Goal: Task Accomplishment & Management: Manage account settings

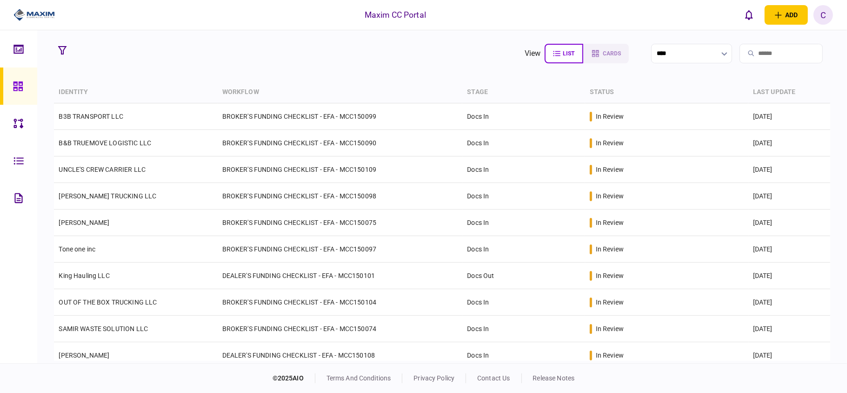
click at [251, 69] on section "view list cards **** Type clear Business Individual documents status clear wait…" at bounding box center [442, 196] width 810 height 333
click at [134, 49] on section "view list cards ****" at bounding box center [442, 53] width 776 height 23
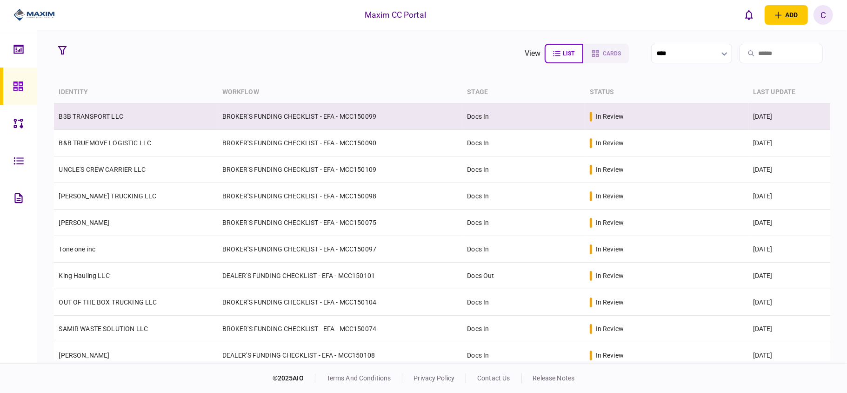
click at [220, 112] on td "BROKER'S FUNDING CHECKLIST - EFA - MCC150099" at bounding box center [340, 116] width 245 height 27
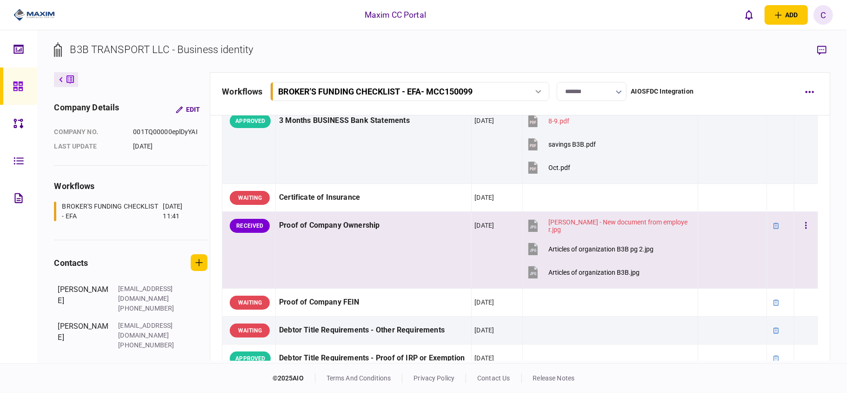
scroll to position [248, 0]
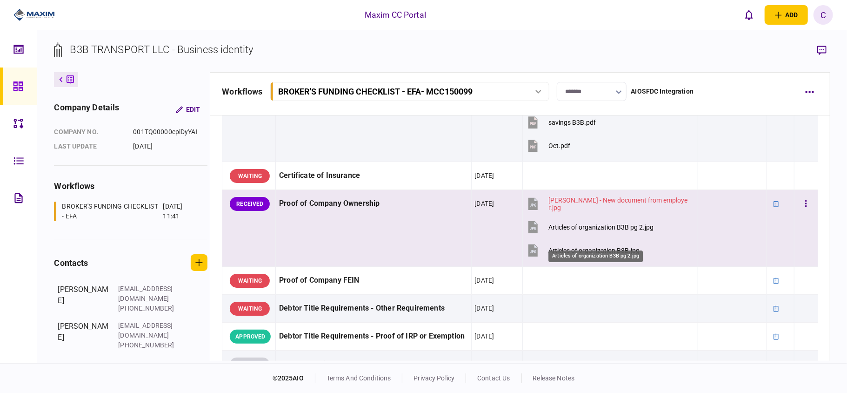
click at [615, 231] on div "Articles of organization B3B pg 2.jpg" at bounding box center [601, 226] width 105 height 7
click at [593, 254] on div "Articles of organization B3B.jpg" at bounding box center [594, 250] width 91 height 7
click at [798, 212] on button "button" at bounding box center [806, 203] width 17 height 17
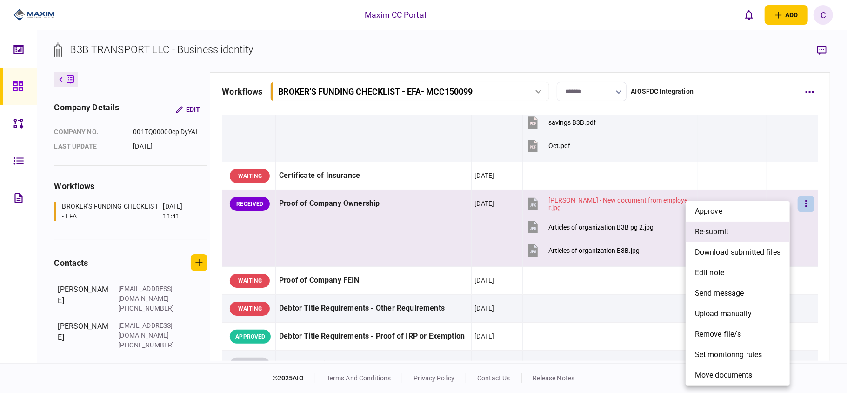
click at [718, 232] on span "re-submit" at bounding box center [711, 231] width 33 height 11
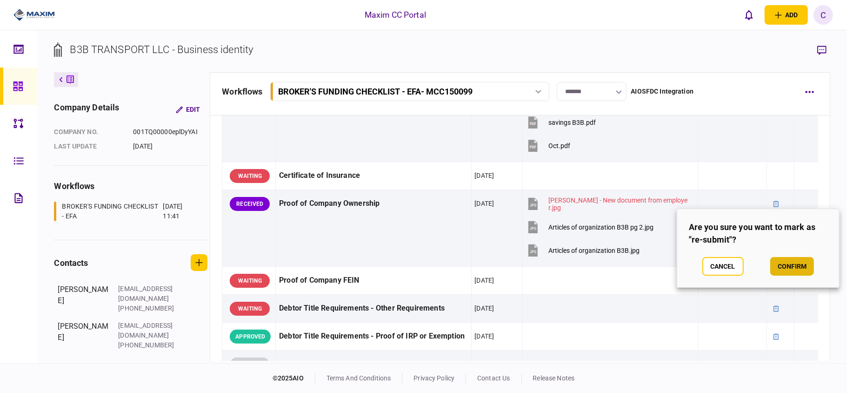
click at [793, 266] on button "confirm" at bounding box center [792, 266] width 44 height 19
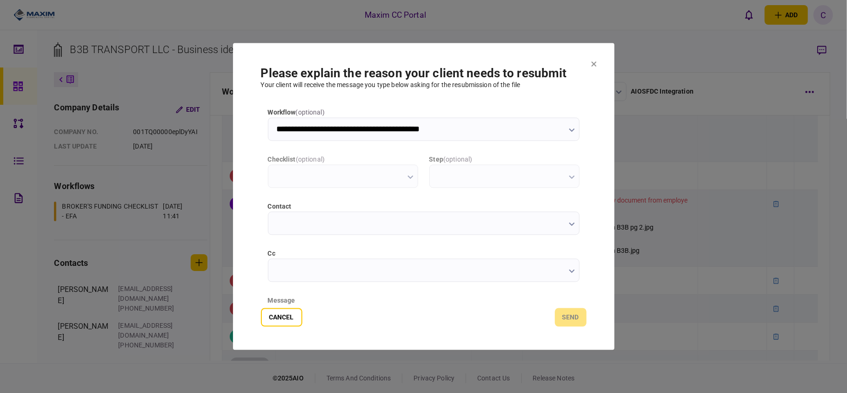
scroll to position [0, 0]
type input "**********"
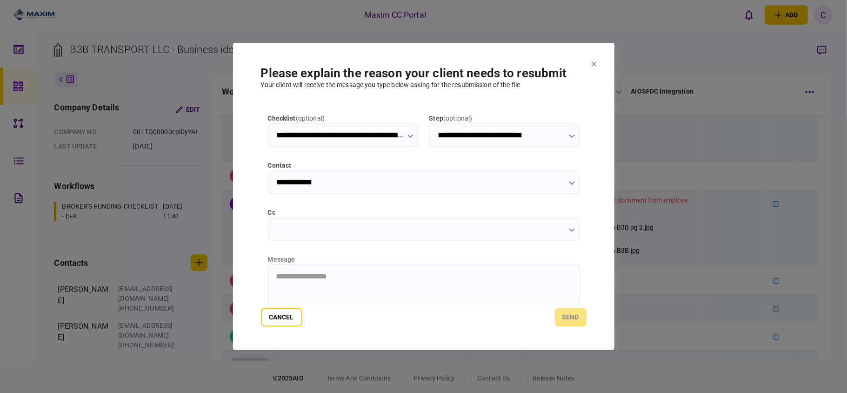
scroll to position [62, 0]
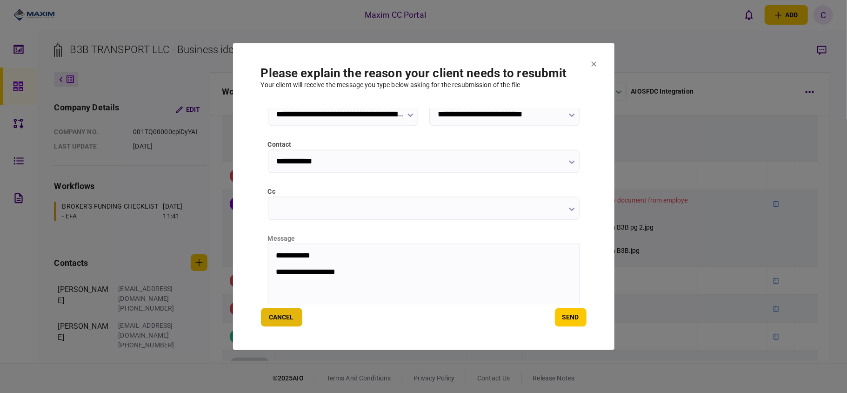
click at [278, 314] on button "Cancel" at bounding box center [281, 317] width 41 height 19
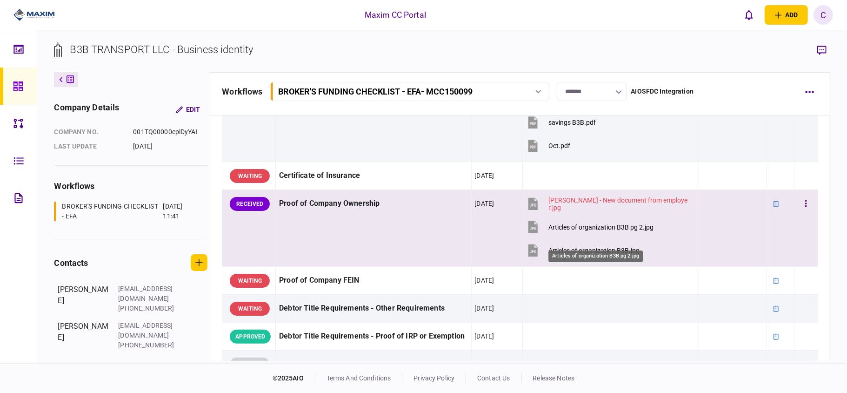
click at [602, 231] on div "Articles of organization B3B pg 2.jpg" at bounding box center [601, 226] width 105 height 7
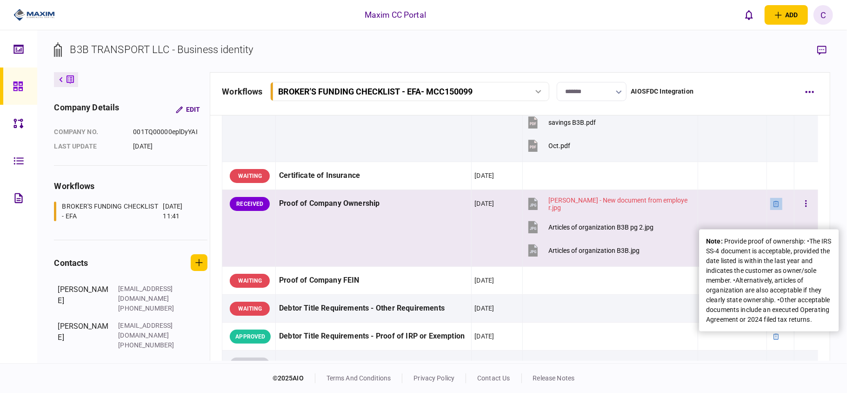
click at [772, 210] on div at bounding box center [776, 204] width 12 height 12
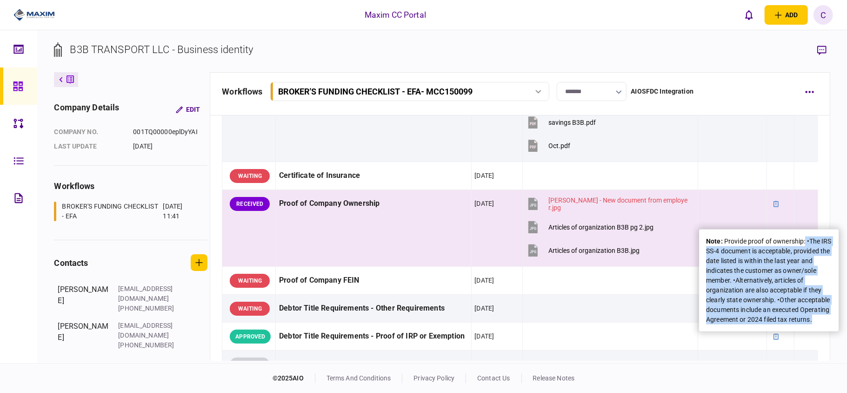
drag, startPoint x: 805, startPoint y: 241, endPoint x: 837, endPoint y: 340, distance: 103.9
click at [837, 331] on div "note : Provide proof of ownership: •The IRS SS-4 document is acceptable, provid…" at bounding box center [769, 280] width 140 height 102
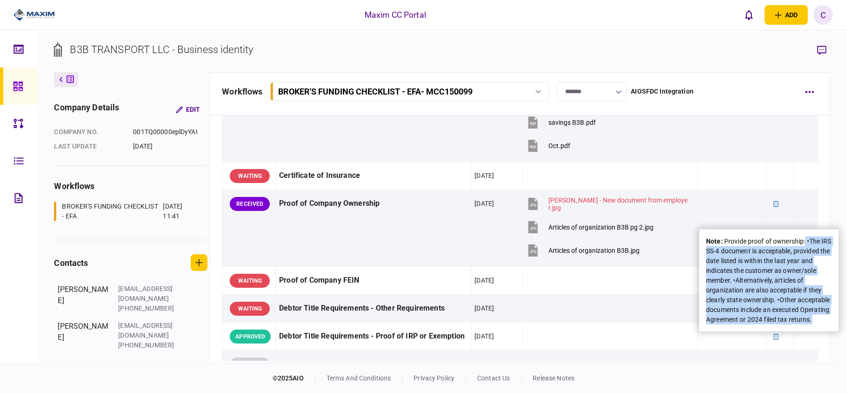
copy div "•The IRS SS-4 document is acceptable, provided the date listed is within the la…"
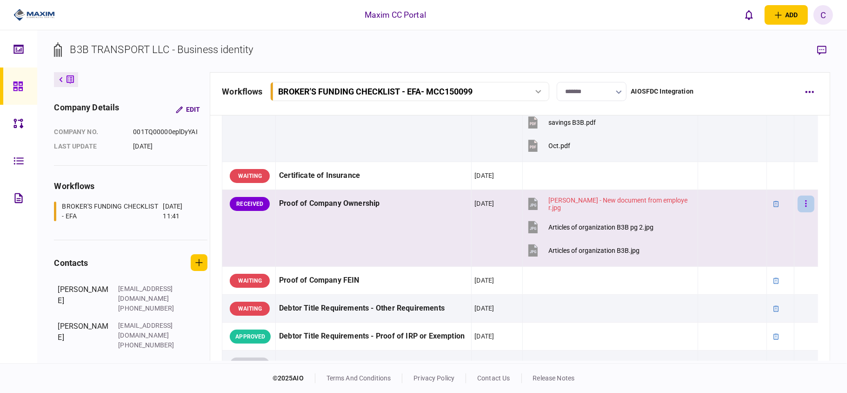
click at [803, 212] on button "button" at bounding box center [806, 203] width 17 height 17
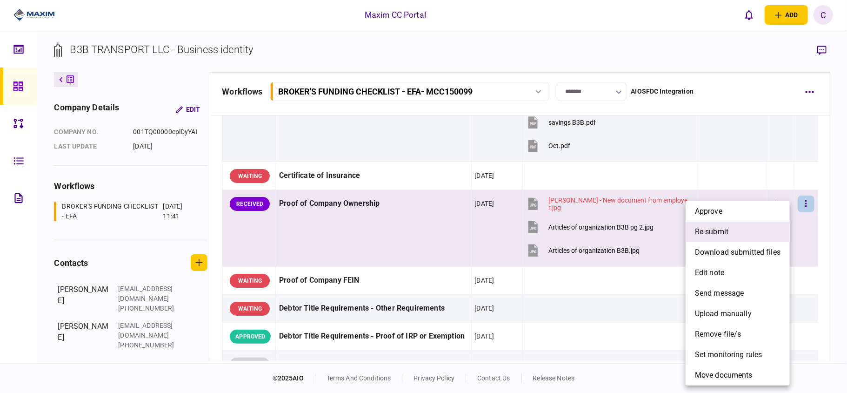
click at [709, 226] on span "re-submit" at bounding box center [711, 231] width 33 height 11
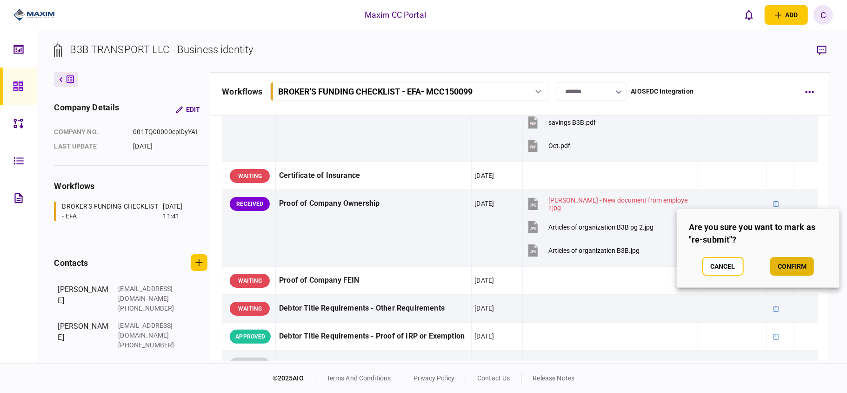
click at [794, 268] on button "confirm" at bounding box center [792, 266] width 44 height 19
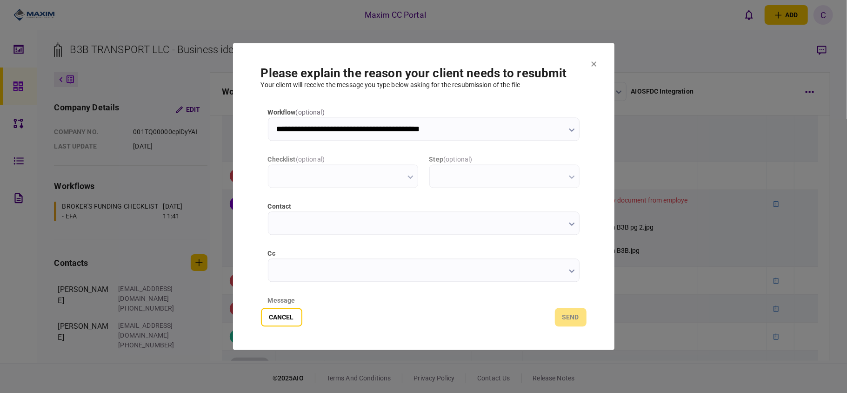
scroll to position [0, 0]
type input "**********"
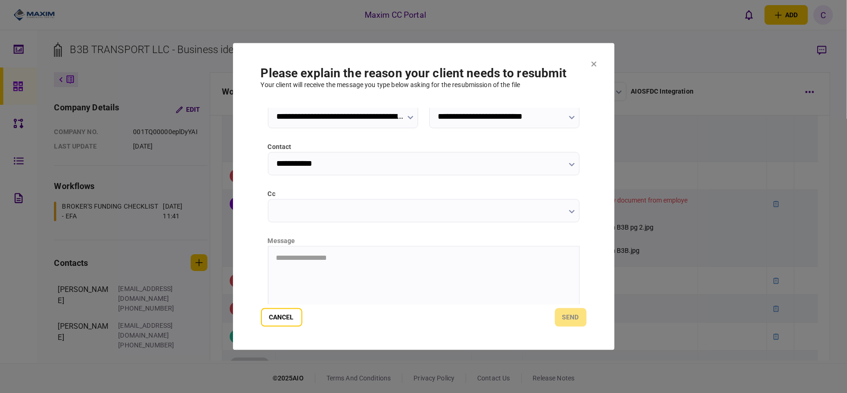
scroll to position [117, 0]
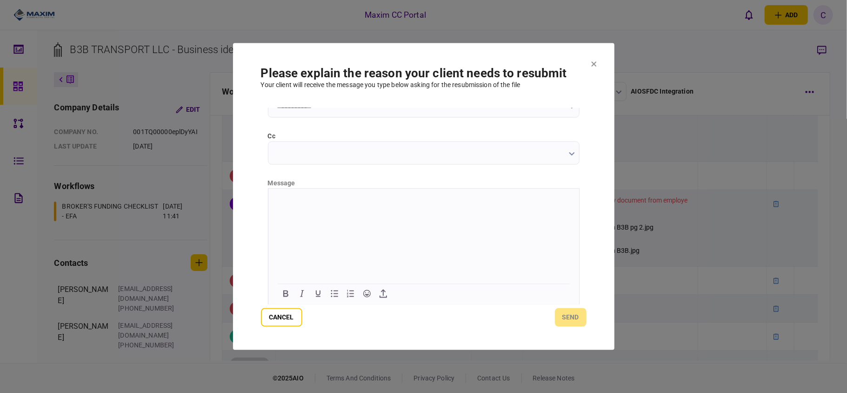
click at [375, 205] on html at bounding box center [423, 199] width 311 height 23
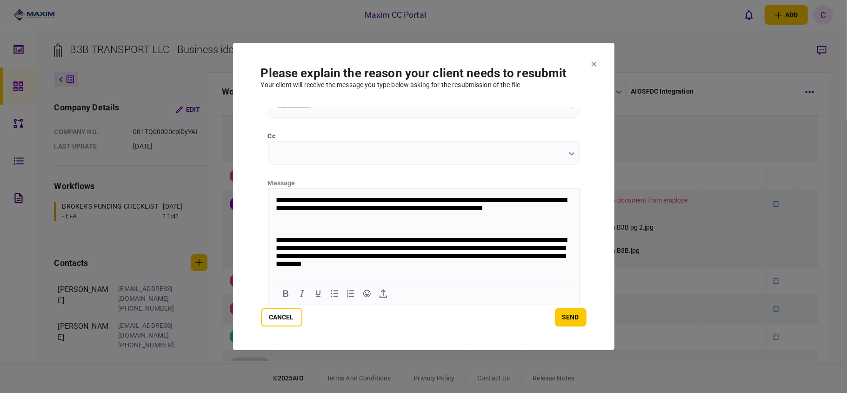
click at [444, 249] on p "**********" at bounding box center [422, 253] width 294 height 35
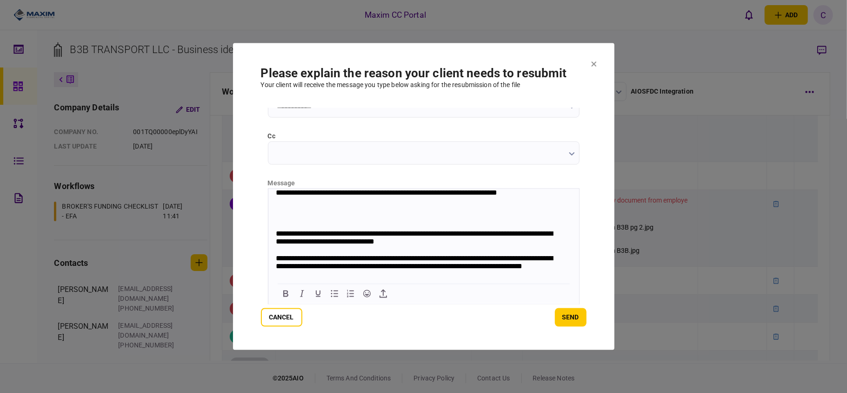
scroll to position [23, 0]
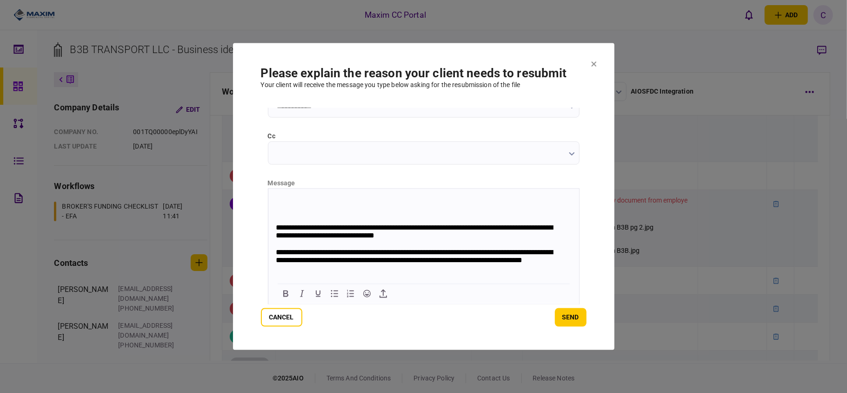
click at [313, 262] on p "**********" at bounding box center [417, 261] width 285 height 26
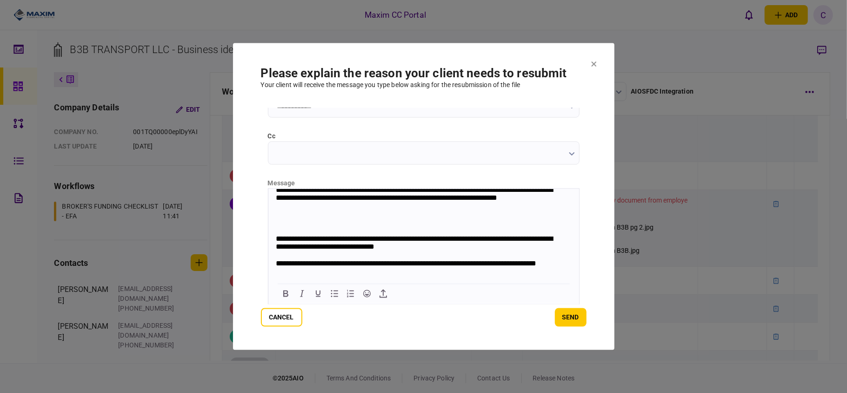
scroll to position [0, 0]
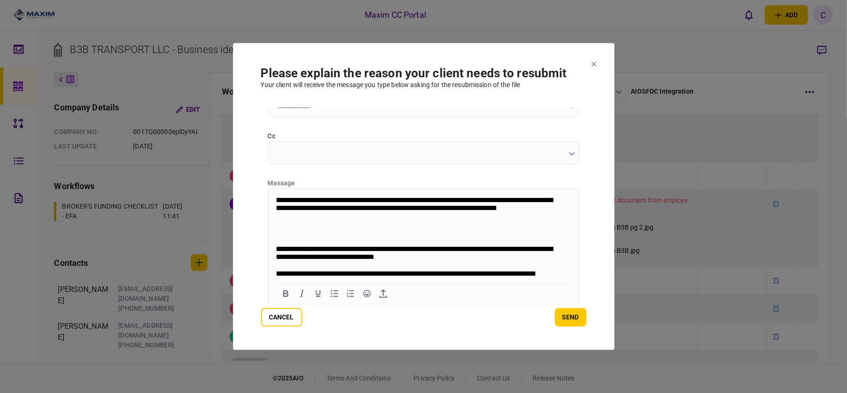
click at [464, 227] on body "**********" at bounding box center [423, 254] width 311 height 116
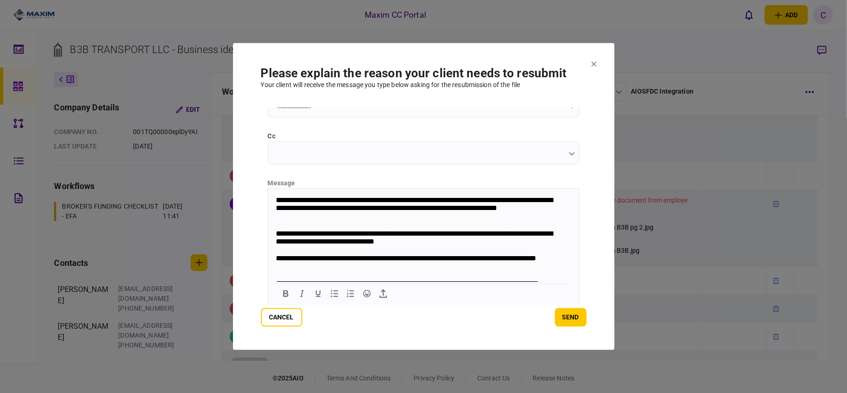
scroll to position [55, 0]
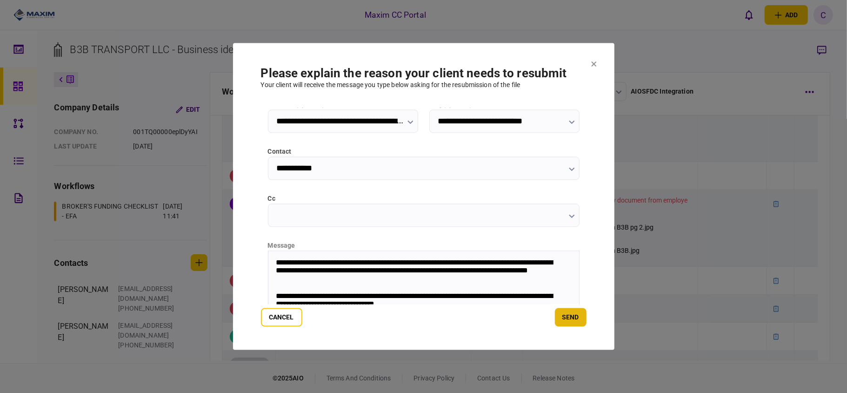
click at [571, 311] on button "send" at bounding box center [571, 317] width 32 height 19
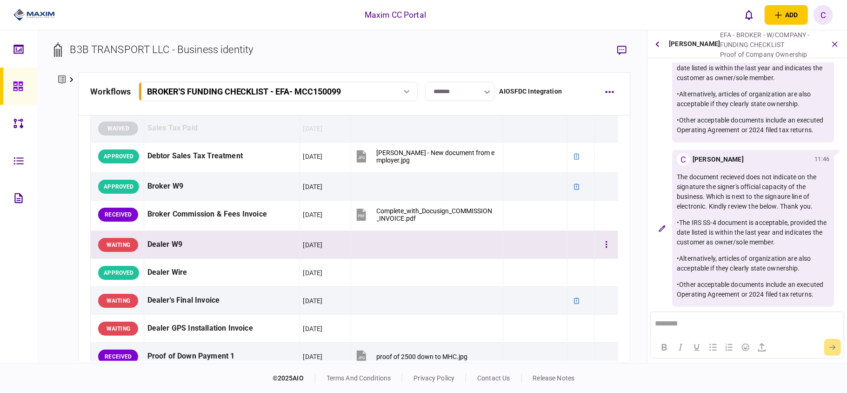
scroll to position [253, 0]
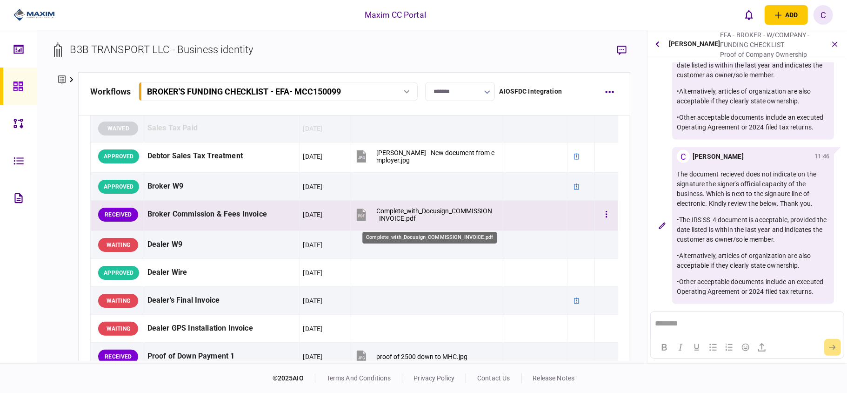
click at [397, 219] on div "Complete_with_Docusign_COMMISSION_INVOICE.pdf" at bounding box center [436, 214] width 119 height 15
click at [598, 214] on button "button" at bounding box center [606, 214] width 17 height 17
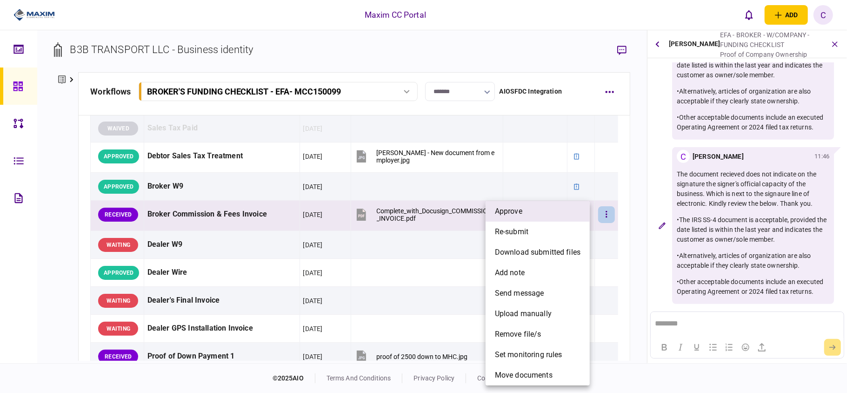
click at [523, 208] on li "approve" at bounding box center [538, 211] width 104 height 20
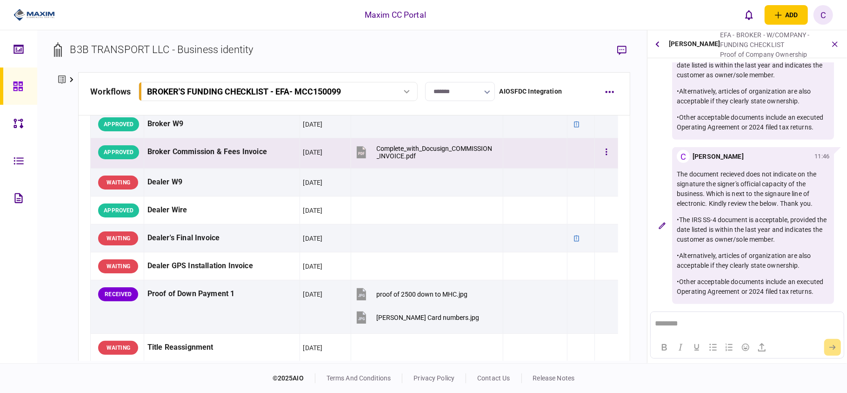
scroll to position [620, 0]
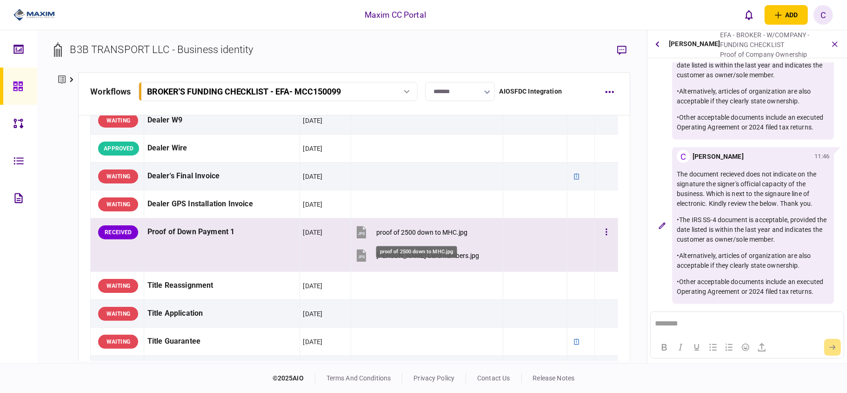
click at [408, 235] on div "proof of 2500 down to MHC.jpg" at bounding box center [422, 231] width 91 height 7
click at [408, 257] on div "[PERSON_NAME] Card numbers.jpg" at bounding box center [428, 255] width 103 height 7
click at [598, 237] on button "button" at bounding box center [606, 232] width 17 height 17
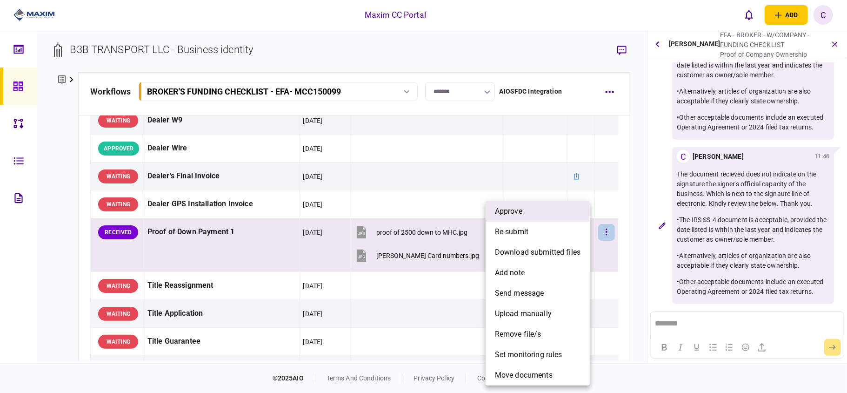
click at [537, 213] on li "approve" at bounding box center [538, 211] width 104 height 20
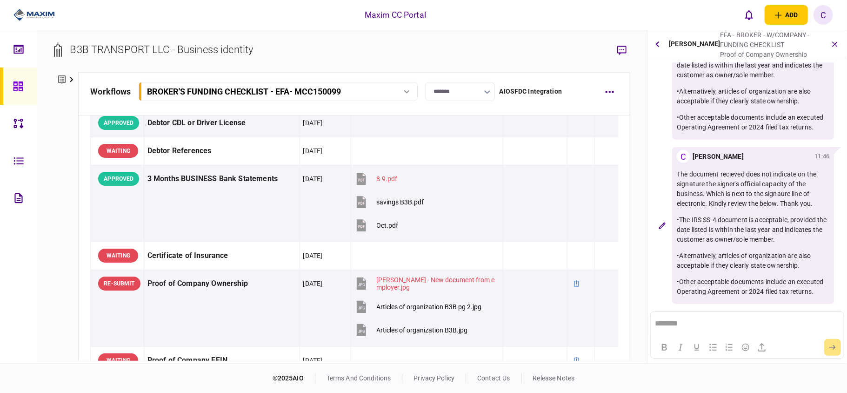
scroll to position [0, 0]
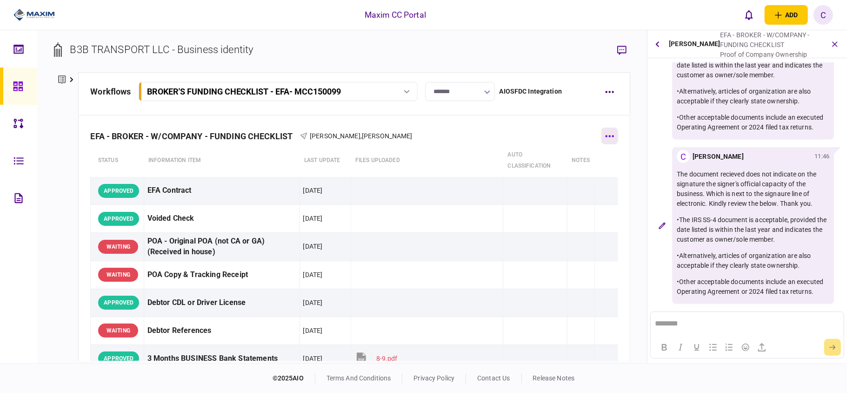
click at [602, 141] on button "button" at bounding box center [610, 135] width 17 height 17
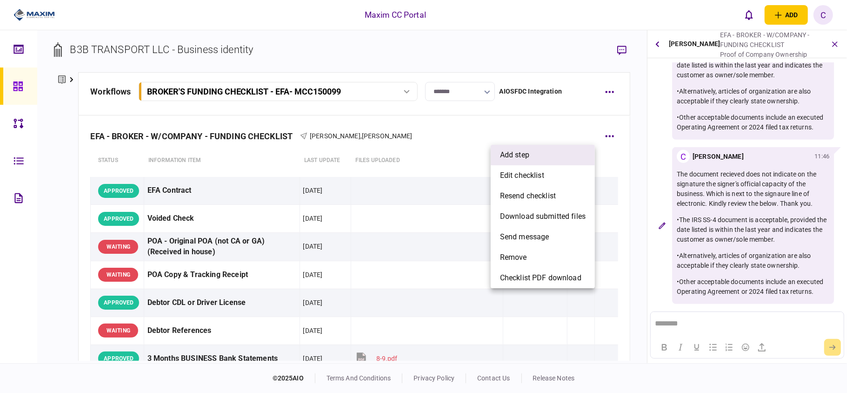
click at [528, 157] on span "add step" at bounding box center [514, 154] width 29 height 11
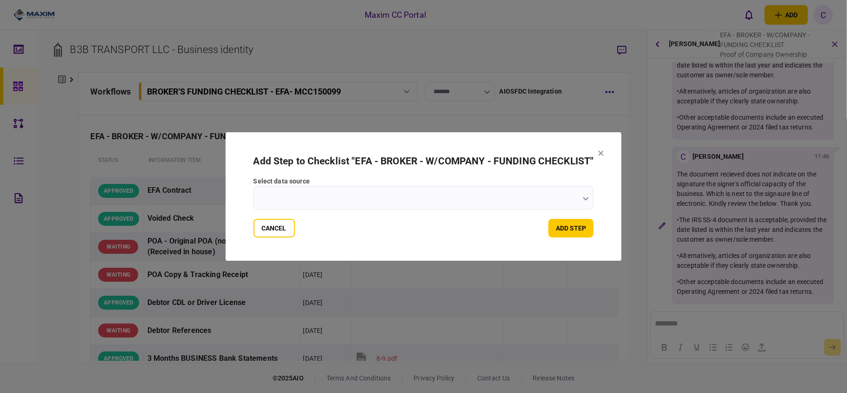
click at [584, 200] on icon "button" at bounding box center [586, 199] width 6 height 4
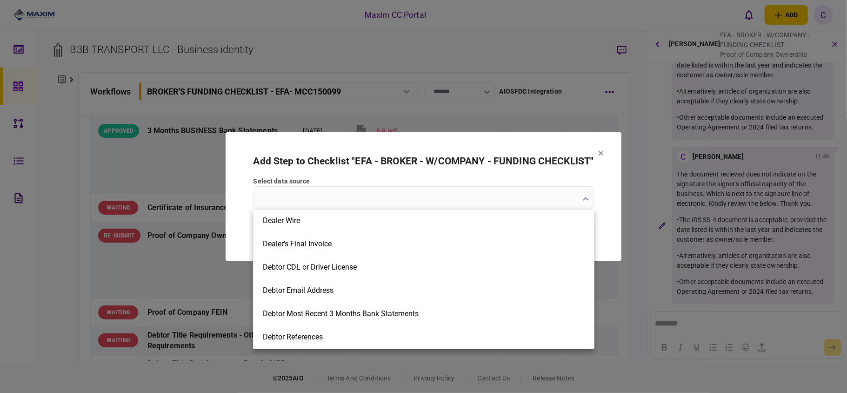
scroll to position [558, 0]
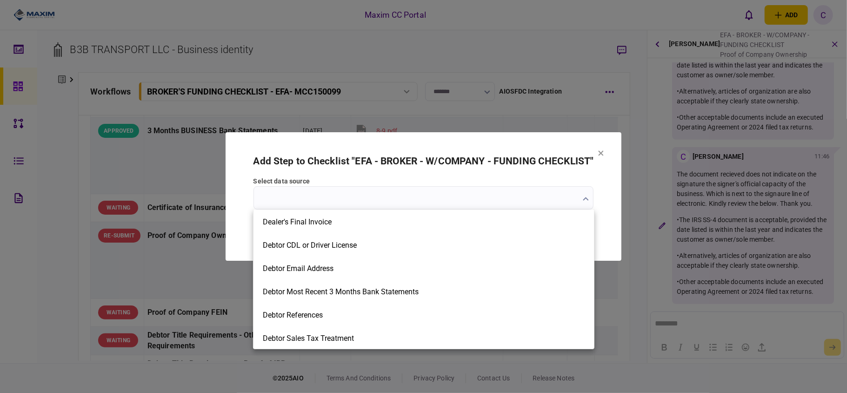
click at [408, 262] on li "Debtor Email Address" at bounding box center [424, 267] width 341 height 23
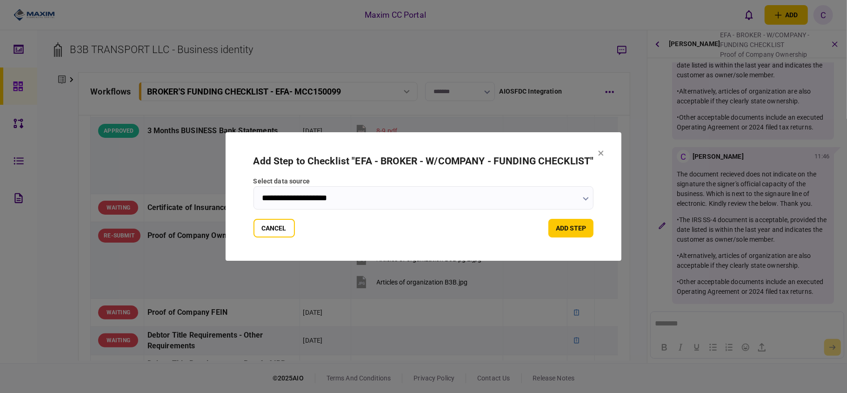
click at [423, 204] on input "**********" at bounding box center [424, 197] width 341 height 23
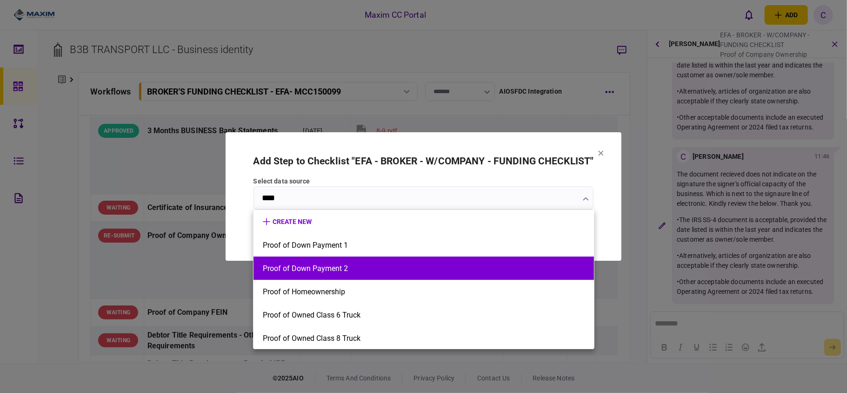
click at [277, 268] on button "Proof of Down Payment 2" at bounding box center [424, 268] width 322 height 9
type input "**********"
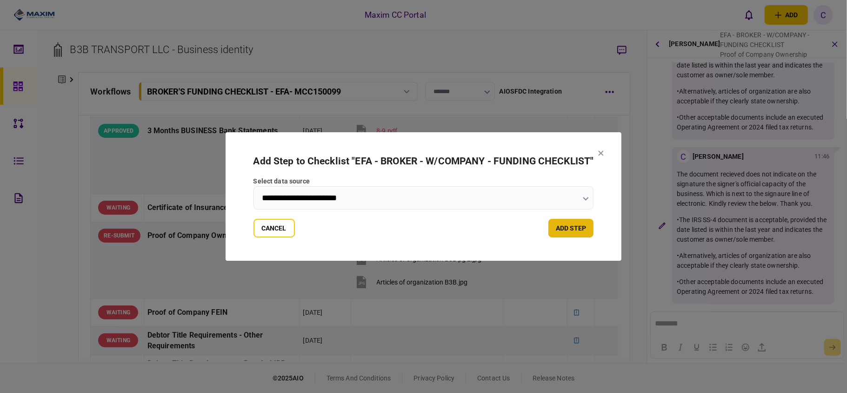
click at [582, 229] on button "add step" at bounding box center [571, 228] width 45 height 19
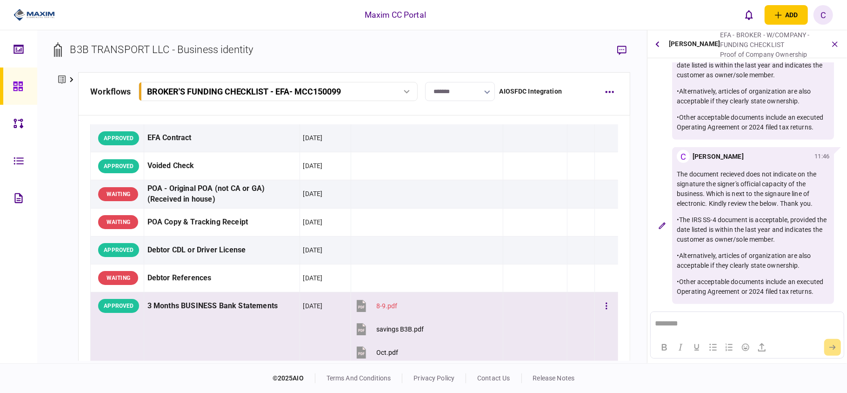
scroll to position [124, 0]
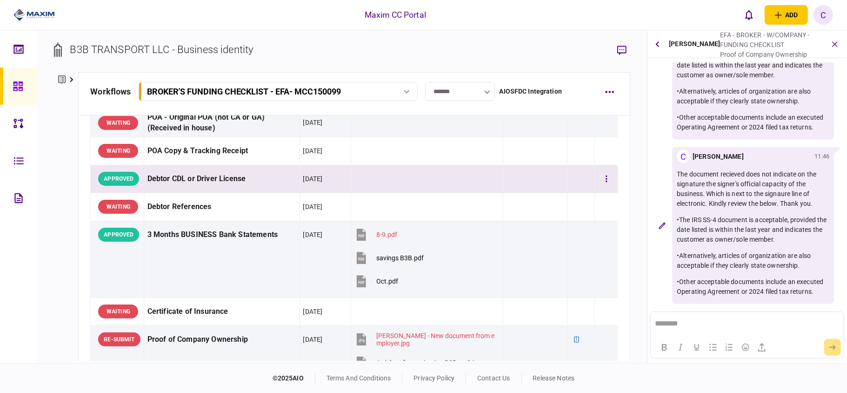
click at [523, 193] on td at bounding box center [535, 179] width 64 height 28
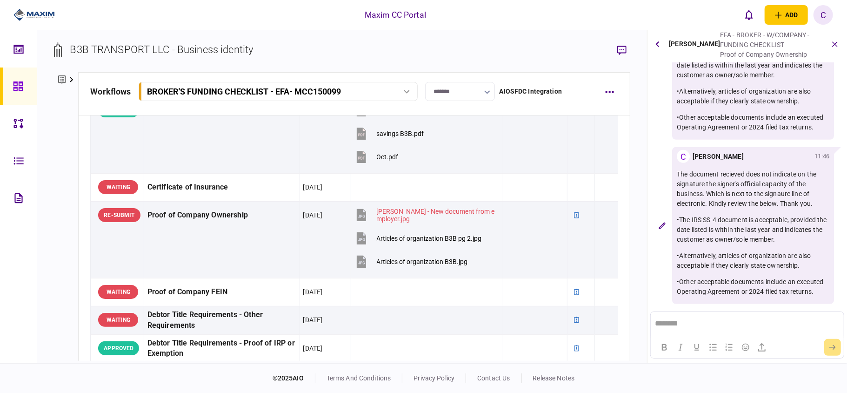
scroll to position [618, 0]
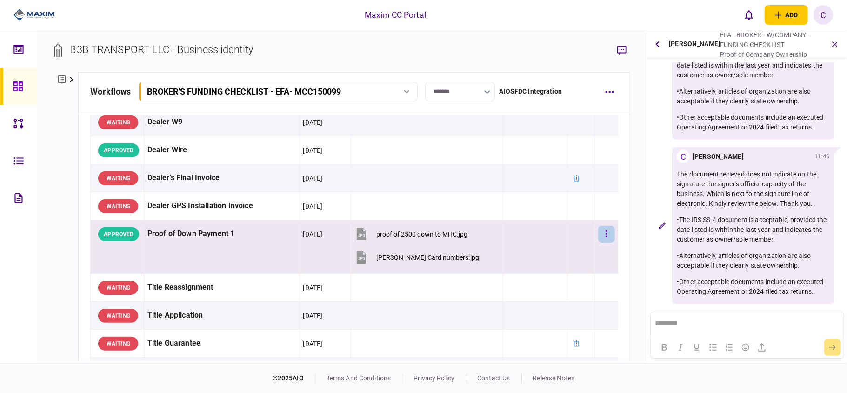
click at [606, 235] on icon "button" at bounding box center [607, 233] width 2 height 9
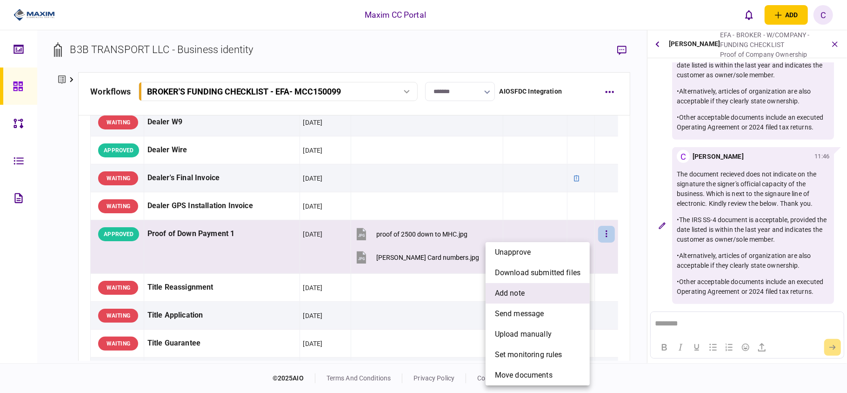
click at [516, 289] on span "add note" at bounding box center [510, 293] width 30 height 11
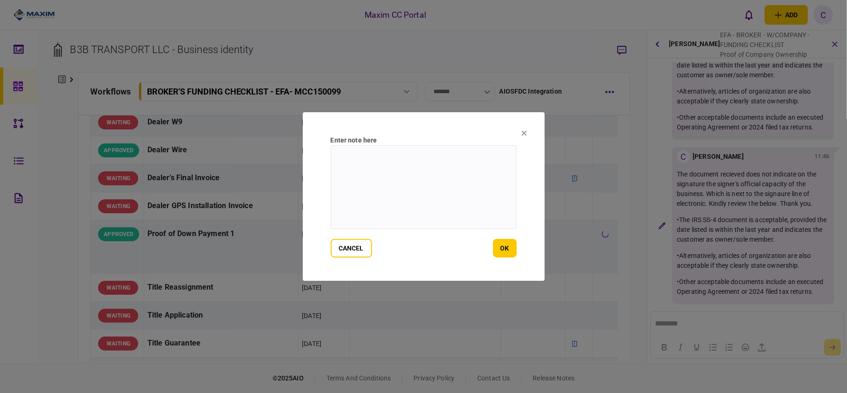
click at [378, 151] on textarea at bounding box center [424, 187] width 186 height 84
type textarea "**********"
click at [507, 244] on button "ok" at bounding box center [505, 248] width 24 height 19
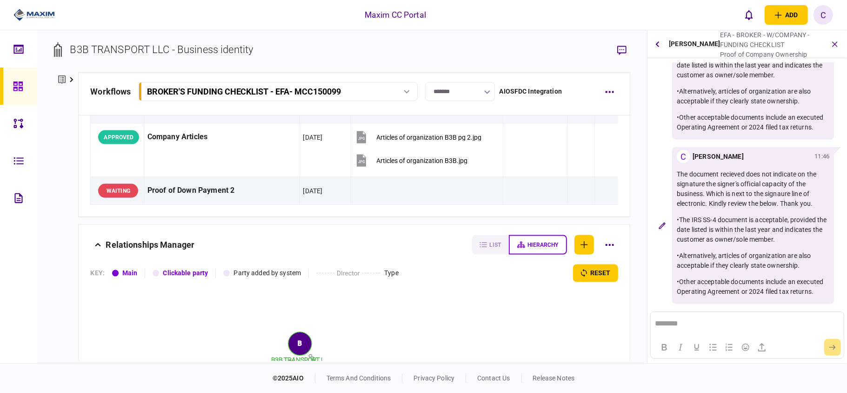
scroll to position [1115, 0]
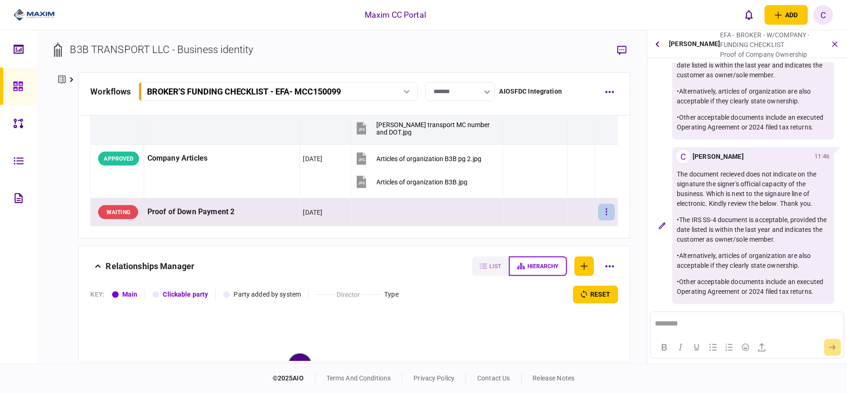
click at [598, 214] on button "button" at bounding box center [606, 212] width 17 height 17
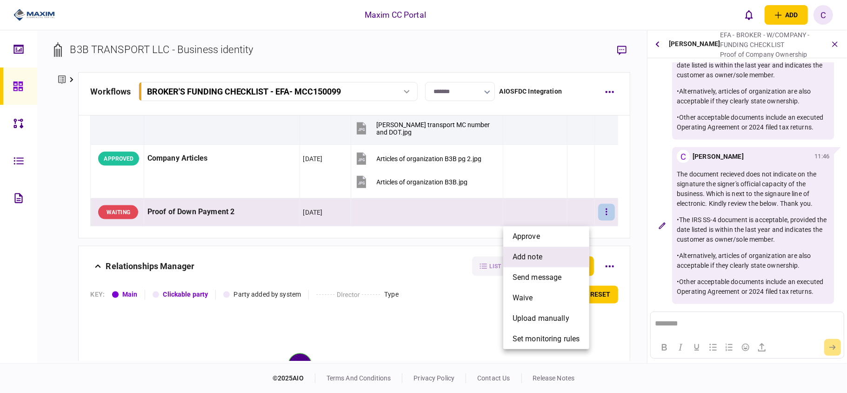
click at [523, 259] on span "add note" at bounding box center [528, 256] width 30 height 11
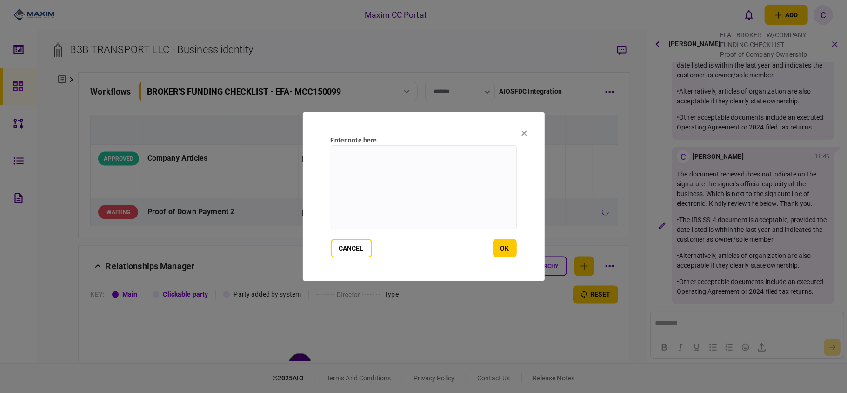
click at [382, 151] on textarea at bounding box center [424, 187] width 186 height 84
type textarea "**********"
click at [514, 253] on button "ok" at bounding box center [505, 248] width 24 height 19
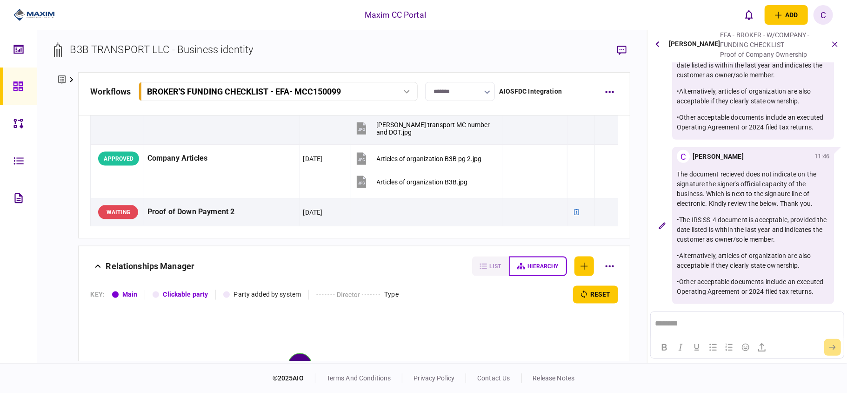
scroll to position [1052, 0]
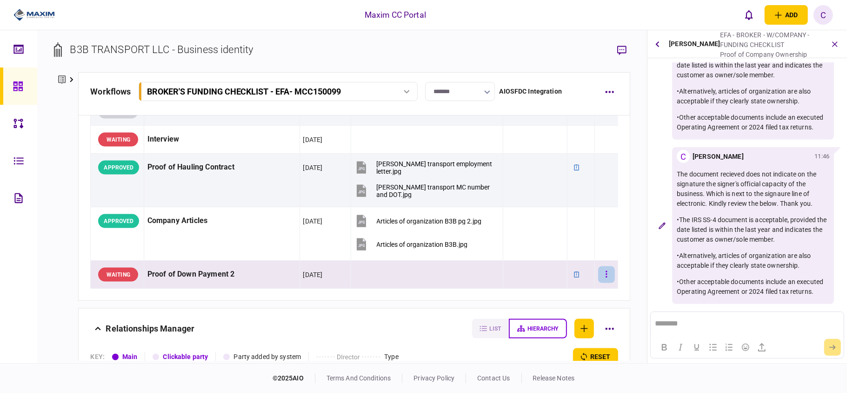
click at [598, 279] on button "button" at bounding box center [606, 274] width 17 height 17
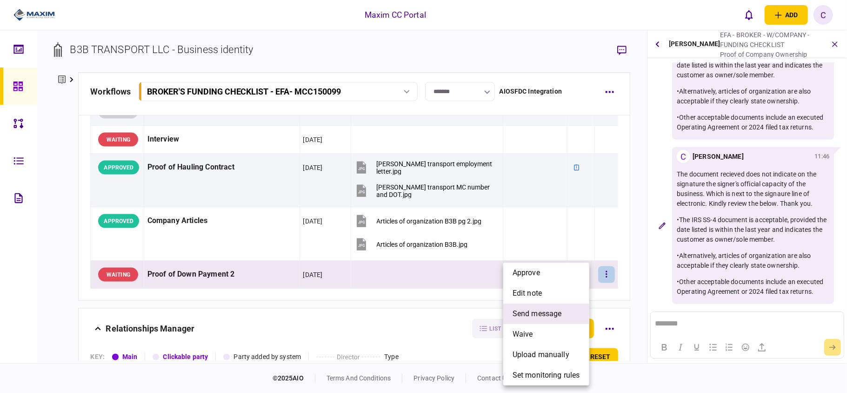
click at [529, 309] on span "send message" at bounding box center [537, 313] width 49 height 11
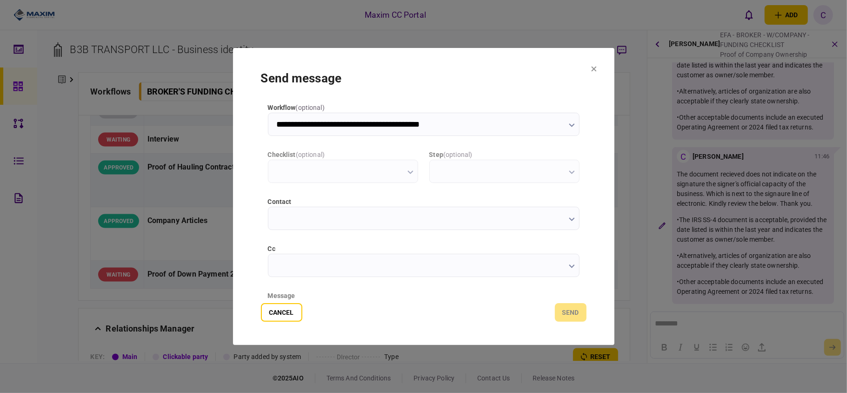
scroll to position [0, 0]
type input "**********"
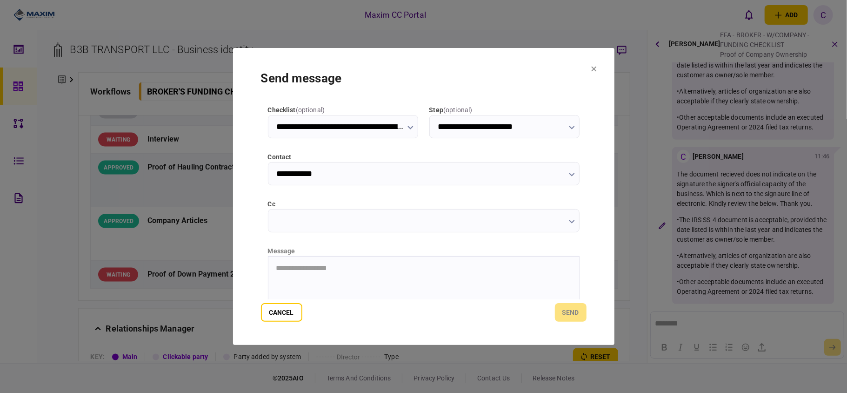
scroll to position [117, 0]
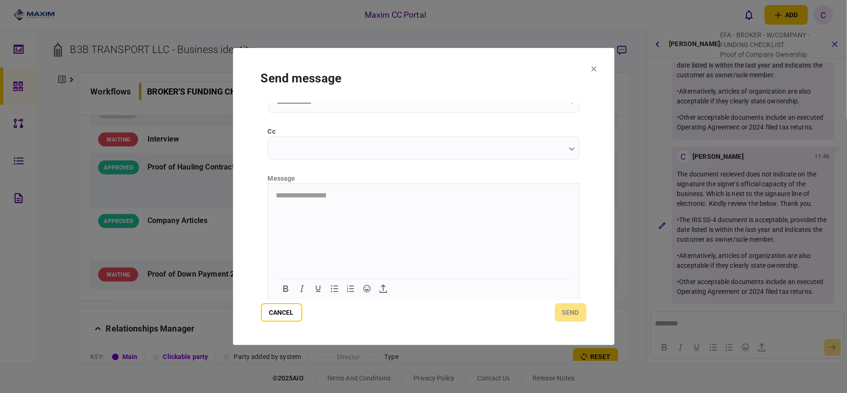
click at [376, 181] on div "message" at bounding box center [424, 179] width 312 height 10
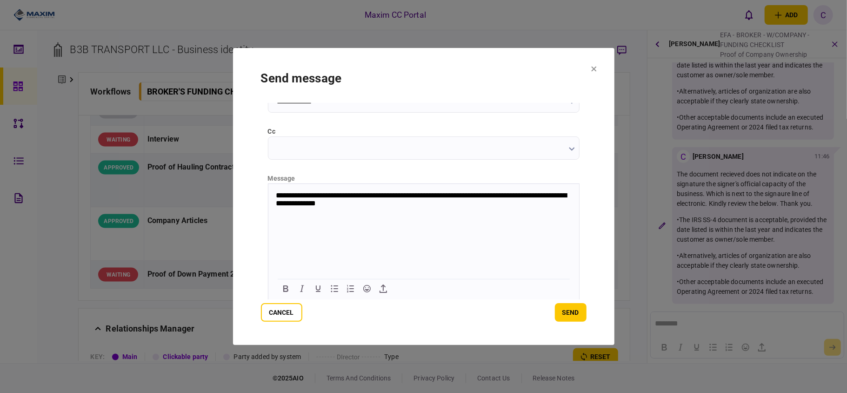
click at [289, 192] on p "**********" at bounding box center [422, 199] width 294 height 17
click at [397, 194] on p "**********" at bounding box center [422, 199] width 294 height 17
click at [393, 194] on p "**********" at bounding box center [422, 199] width 294 height 17
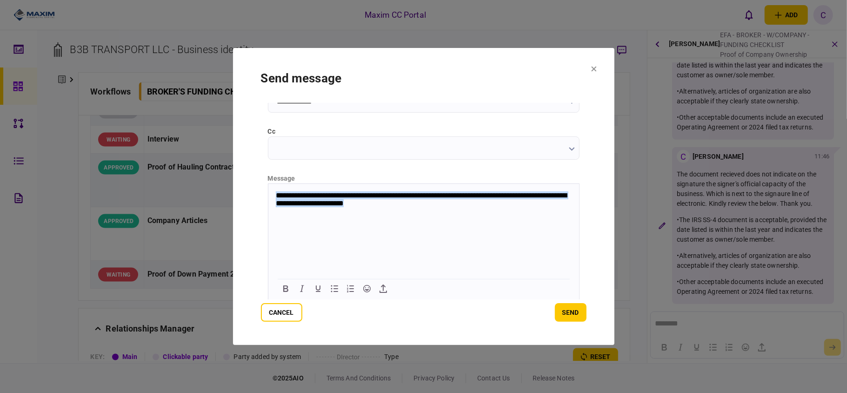
drag, startPoint x: 468, startPoint y: 207, endPoint x: 253, endPoint y: 190, distance: 216.5
click at [268, 190] on html "**********" at bounding box center [423, 199] width 311 height 32
copy p "**********"
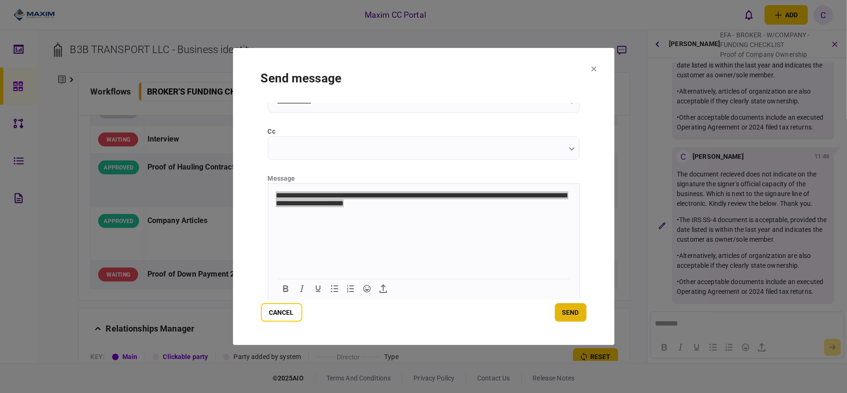
click at [569, 307] on button "send" at bounding box center [571, 312] width 32 height 19
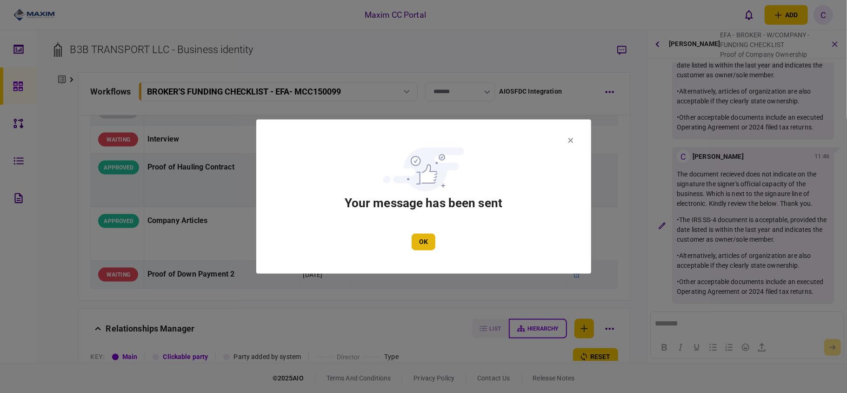
click at [418, 242] on button "OK" at bounding box center [424, 242] width 24 height 17
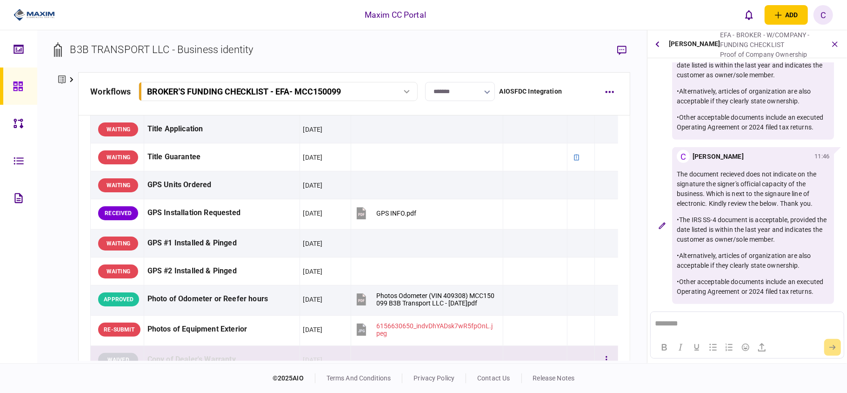
scroll to position [743, 0]
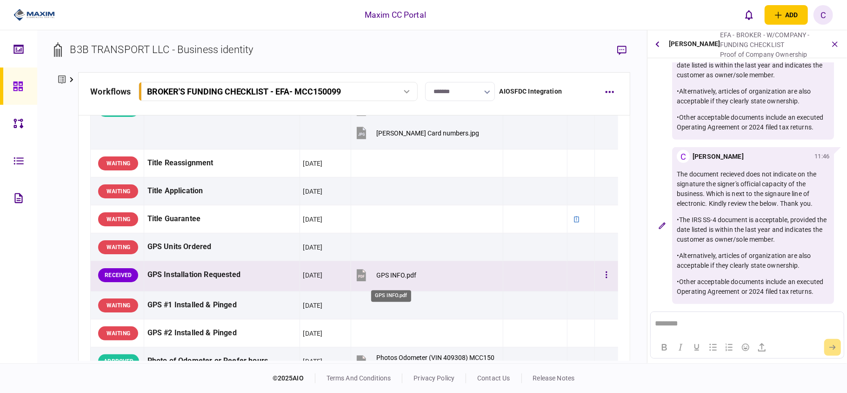
click at [397, 278] on div "GPS INFO.pdf" at bounding box center [397, 274] width 40 height 7
click at [600, 277] on button "button" at bounding box center [606, 275] width 17 height 17
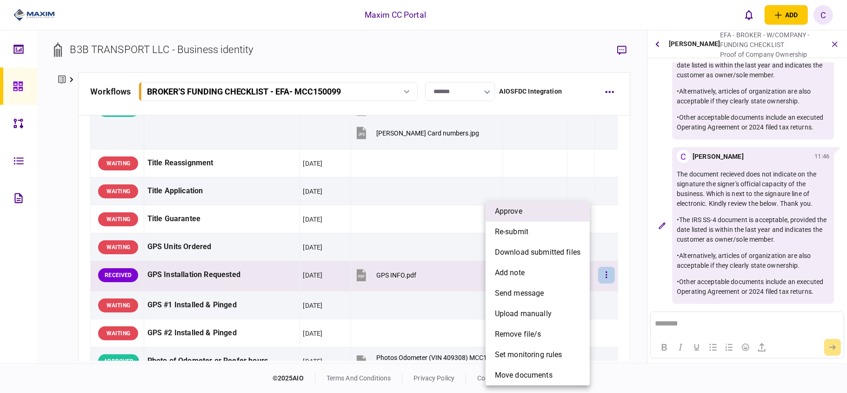
click at [522, 214] on span "approve" at bounding box center [508, 211] width 27 height 11
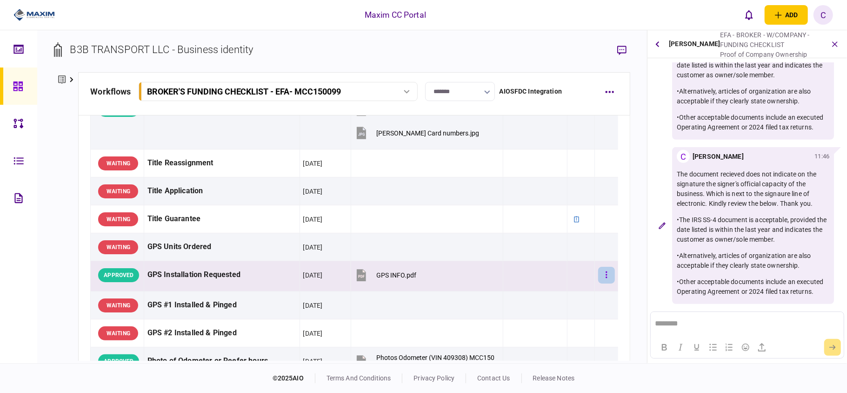
click at [606, 277] on icon "button" at bounding box center [607, 274] width 2 height 9
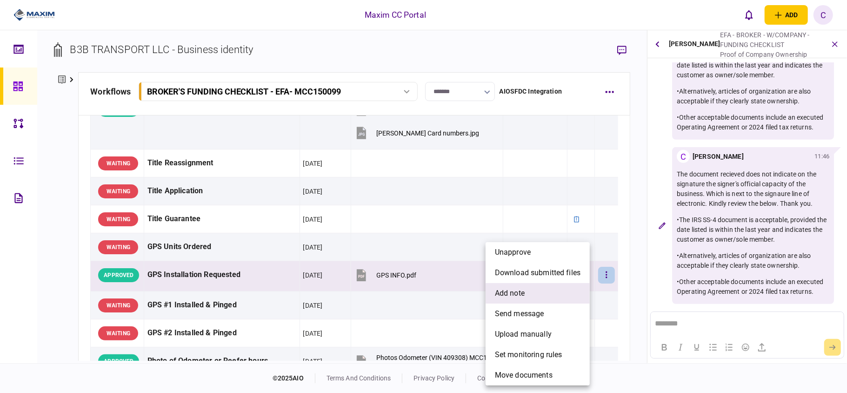
click at [520, 289] on span "add note" at bounding box center [510, 293] width 30 height 11
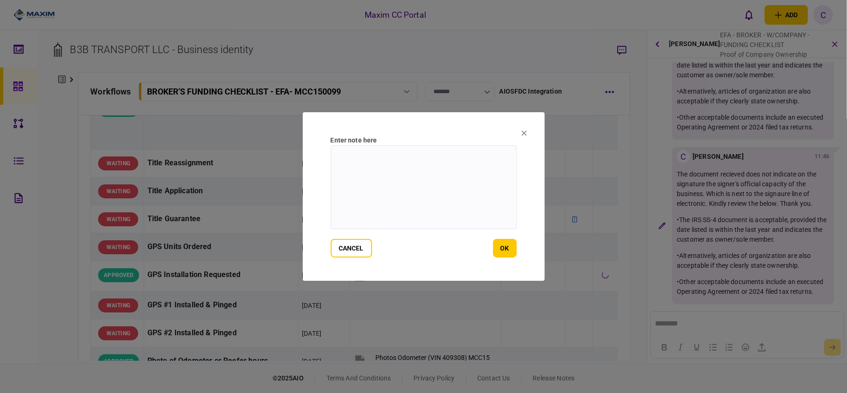
click at [410, 164] on textarea at bounding box center [424, 187] width 186 height 84
type textarea "**********"
click at [512, 243] on button "ok" at bounding box center [505, 248] width 24 height 19
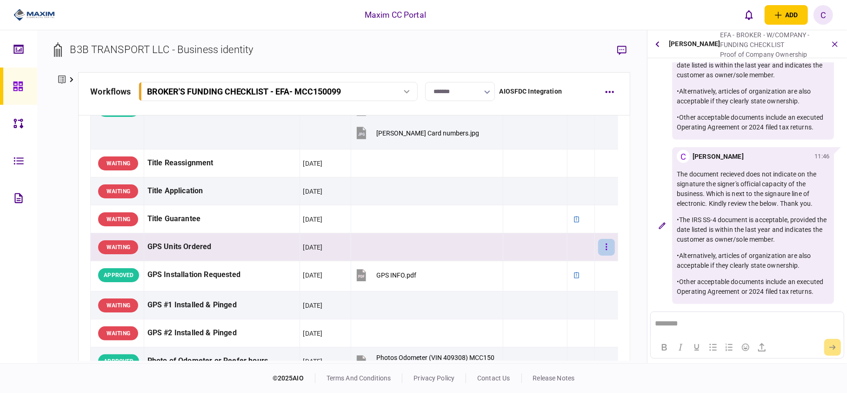
click at [606, 250] on icon "button" at bounding box center [607, 246] width 2 height 9
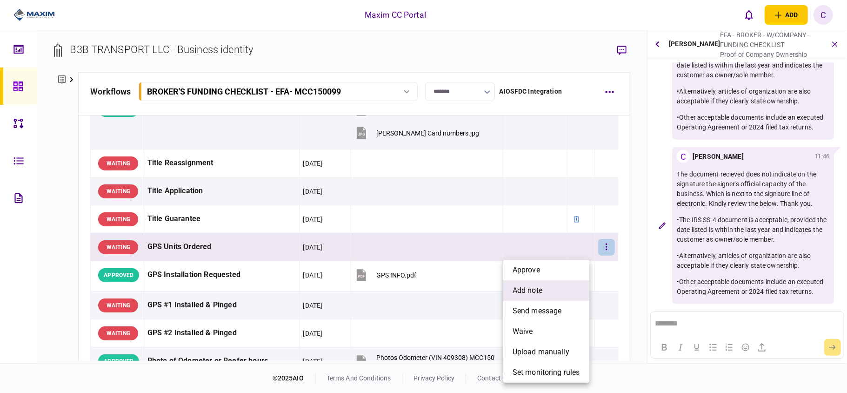
click at [518, 291] on span "add note" at bounding box center [528, 290] width 30 height 11
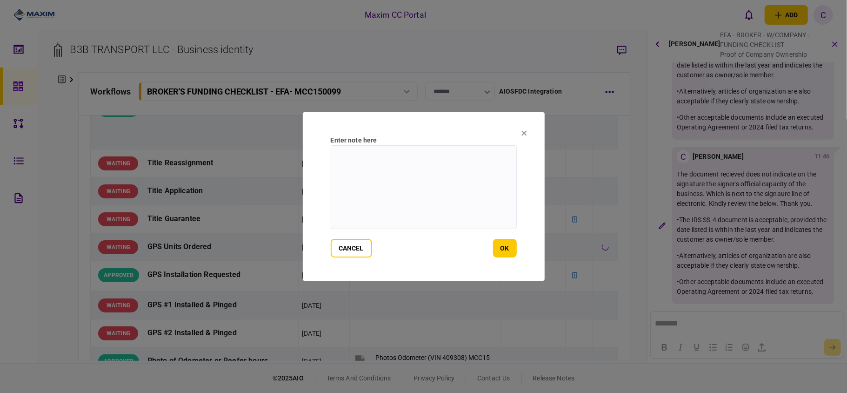
click at [376, 170] on textarea at bounding box center [424, 187] width 186 height 84
paste textarea "**********"
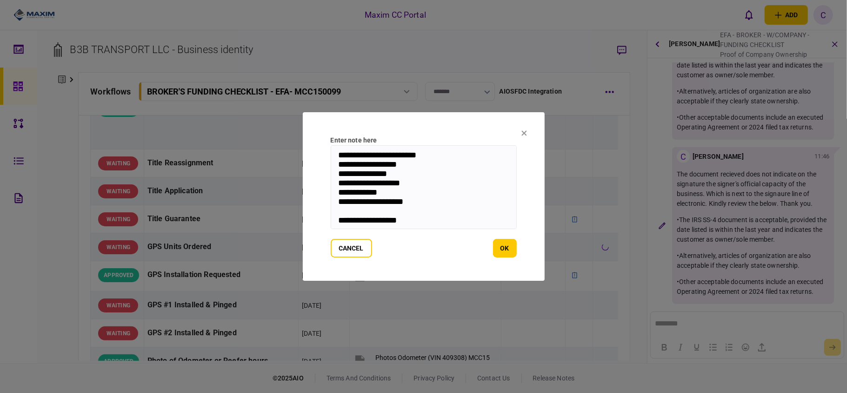
scroll to position [2, 0]
type textarea "**********"
click at [505, 244] on button "ok" at bounding box center [505, 248] width 24 height 19
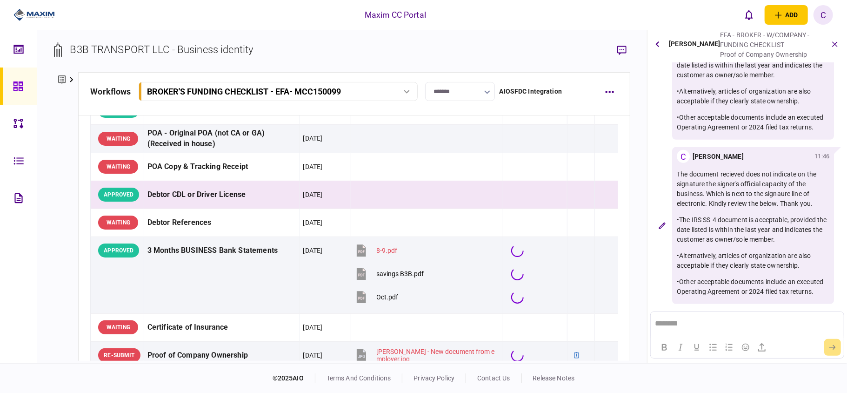
scroll to position [743, 0]
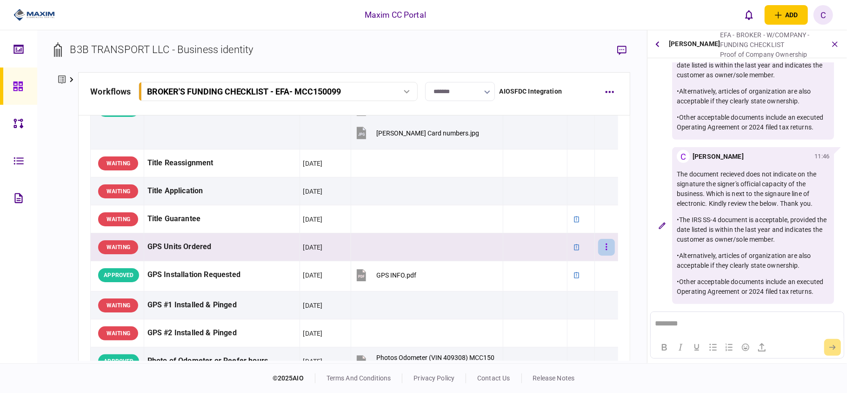
click at [606, 248] on icon "button" at bounding box center [607, 246] width 2 height 9
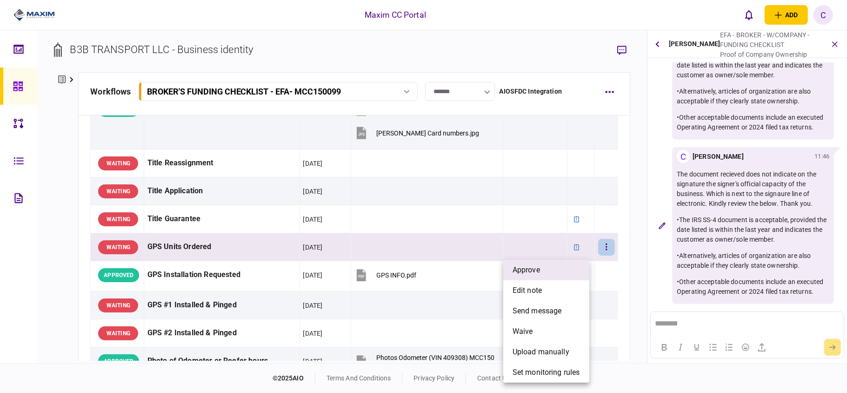
click at [549, 267] on li "approve" at bounding box center [546, 270] width 86 height 20
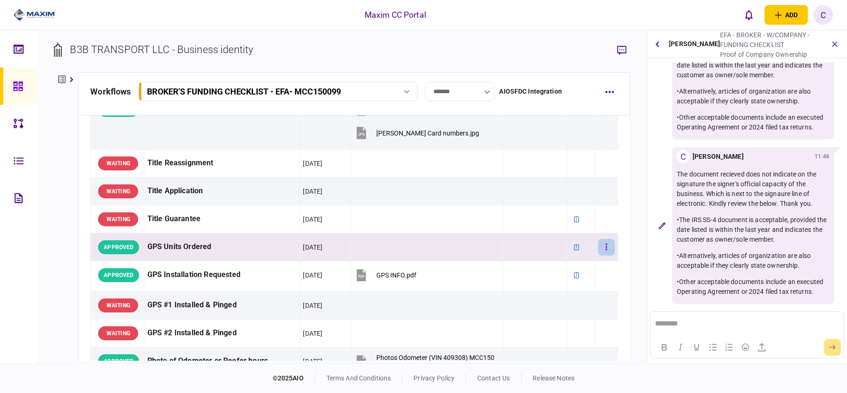
click at [598, 252] on button "button" at bounding box center [606, 247] width 17 height 17
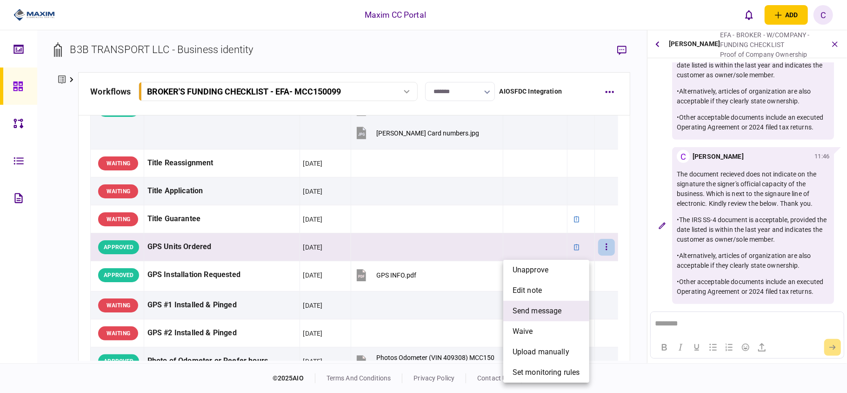
click at [529, 315] on span "send message" at bounding box center [537, 310] width 49 height 11
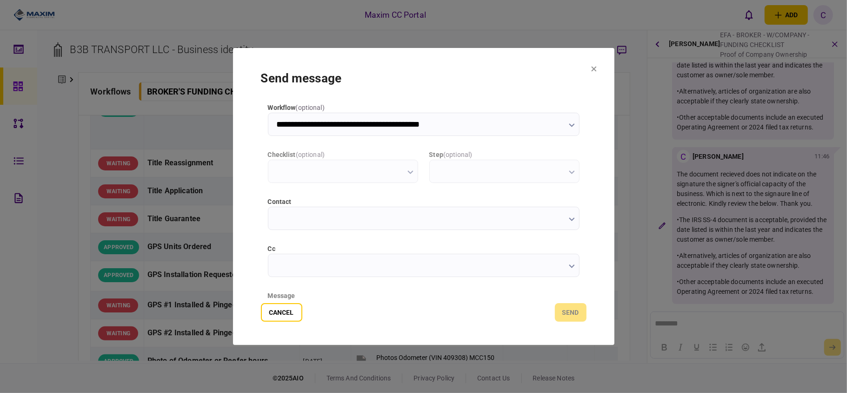
scroll to position [0, 0]
type input "**********"
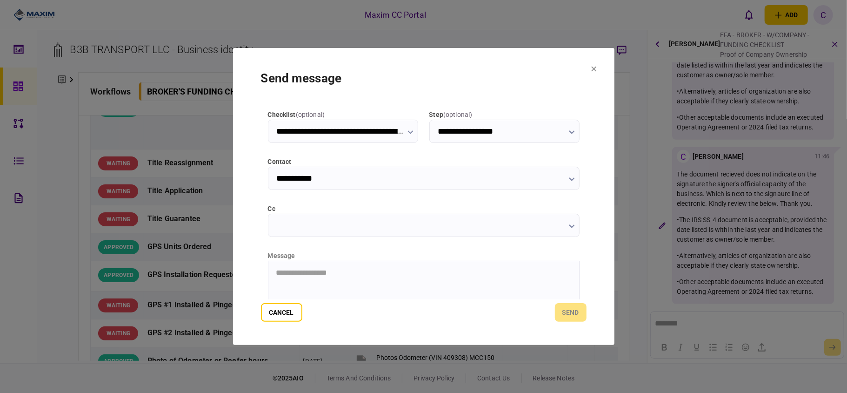
scroll to position [62, 0]
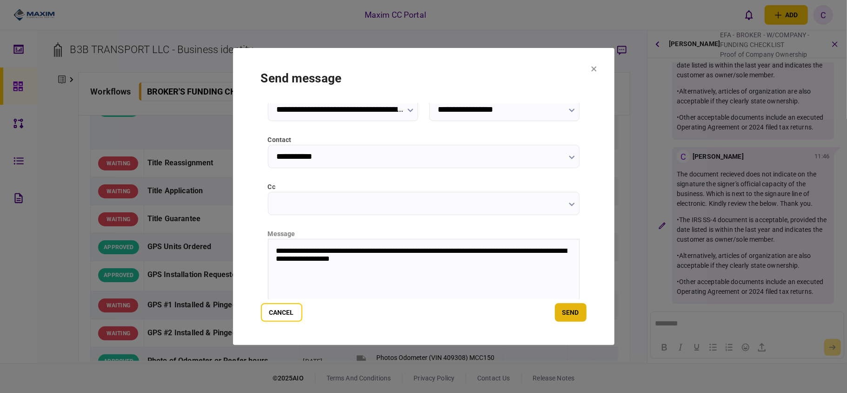
click at [566, 314] on button "send" at bounding box center [571, 312] width 32 height 19
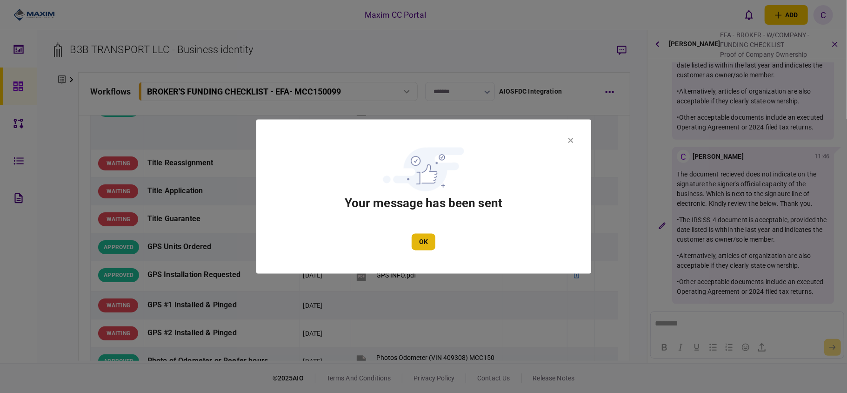
click at [427, 239] on button "OK" at bounding box center [424, 242] width 24 height 17
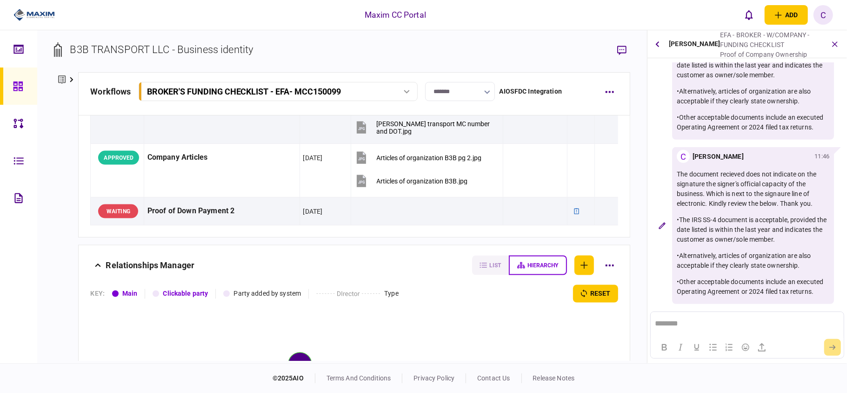
scroll to position [1117, 0]
click at [15, 87] on icon at bounding box center [17, 85] width 9 height 9
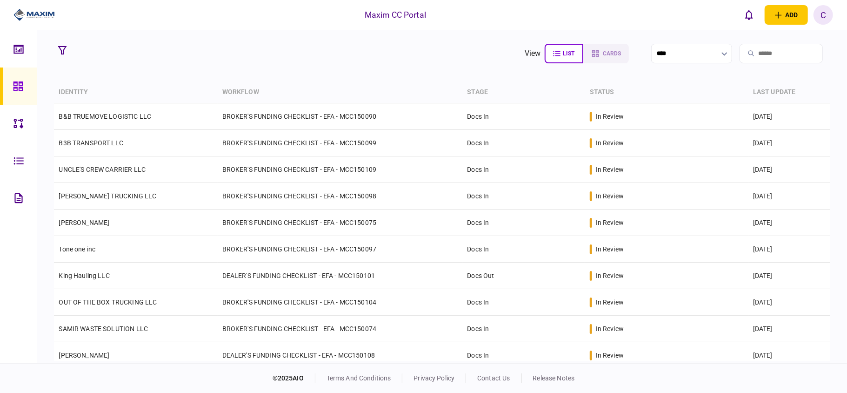
click at [233, 64] on section "view list cards ****" at bounding box center [442, 53] width 776 height 23
click at [289, 54] on section "view list cards ****" at bounding box center [442, 53] width 776 height 23
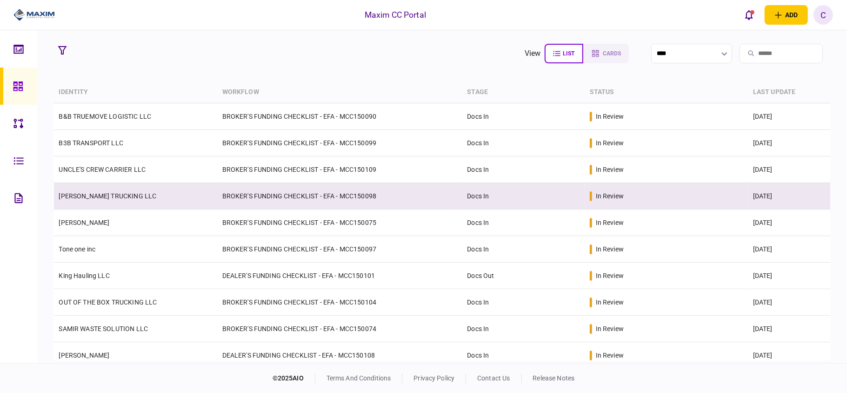
click at [285, 198] on td "BROKER'S FUNDING CHECKLIST - EFA - MCC150098" at bounding box center [340, 196] width 245 height 27
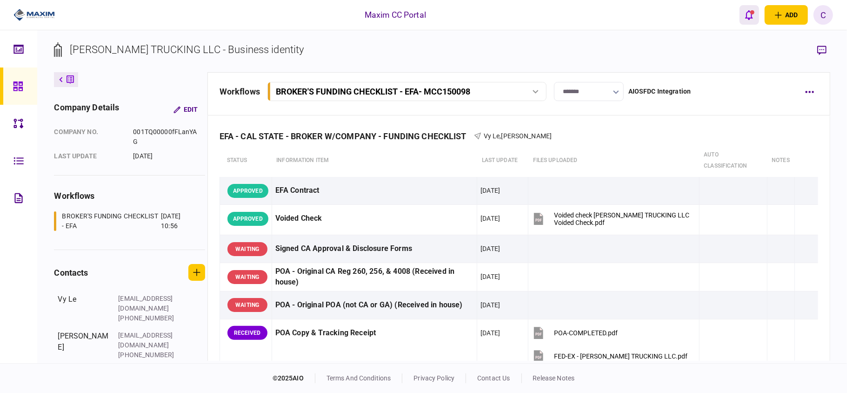
click at [749, 13] on icon "open notifications list" at bounding box center [749, 15] width 8 height 10
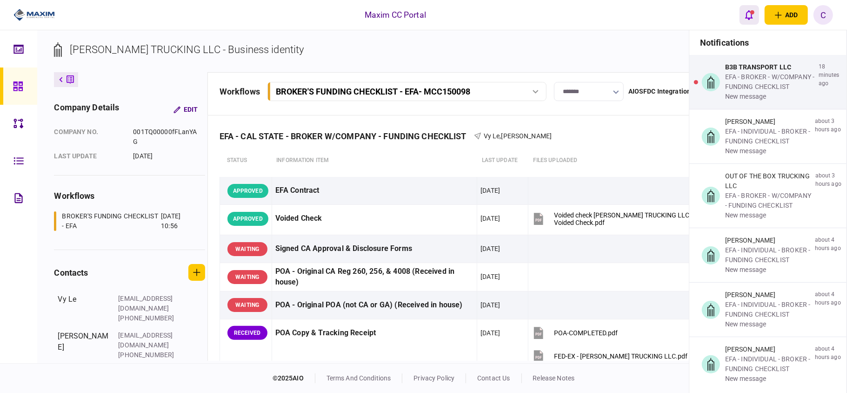
click at [749, 13] on icon "open notifications list" at bounding box center [749, 15] width 8 height 10
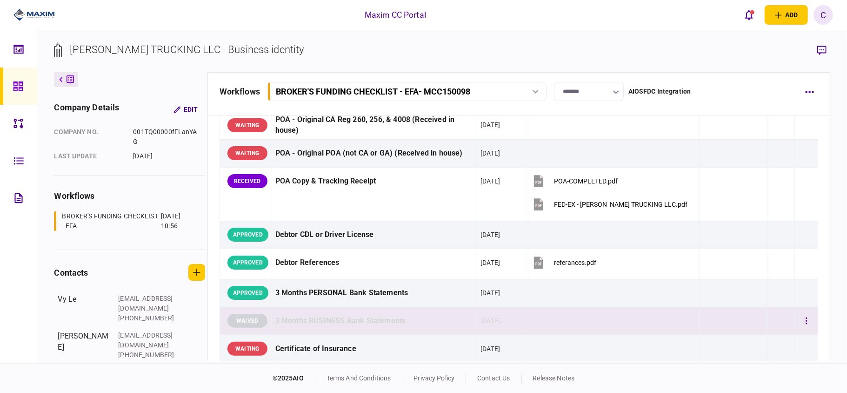
scroll to position [186, 0]
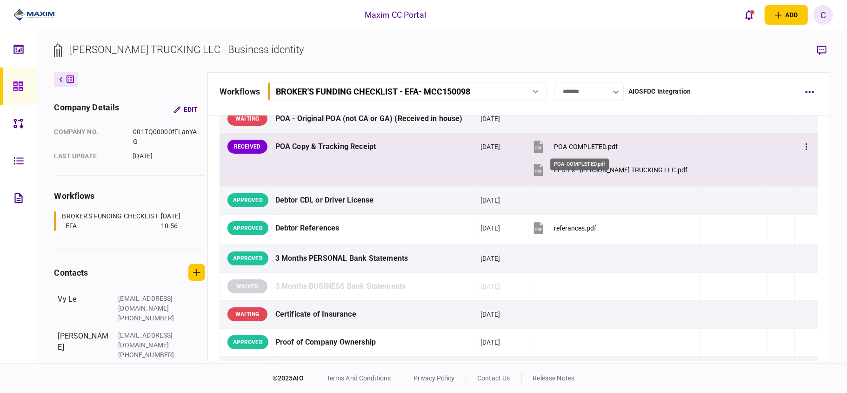
click at [569, 143] on div "POA-COMPLETED.pdf" at bounding box center [586, 146] width 64 height 7
click at [583, 169] on div "FED-EX - WHITFIELD TRUCKING LLC.pdf" at bounding box center [621, 169] width 134 height 7
click at [798, 144] on button "button" at bounding box center [806, 146] width 17 height 17
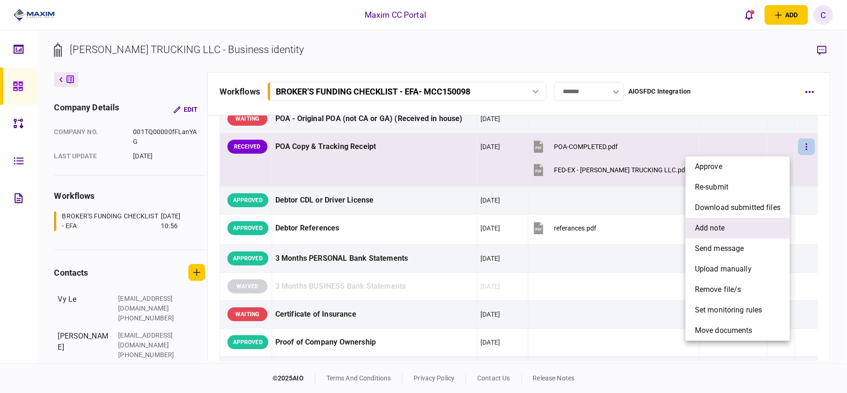
click at [712, 233] on span "add note" at bounding box center [710, 227] width 30 height 11
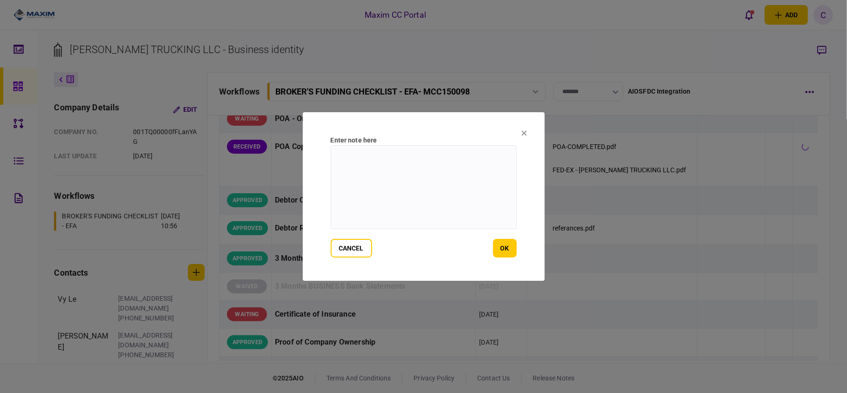
click at [469, 167] on textarea at bounding box center [424, 187] width 186 height 84
drag, startPoint x: 451, startPoint y: 165, endPoint x: 273, endPoint y: 155, distance: 178.4
click at [273, 155] on div "**********" at bounding box center [423, 196] width 847 height 393
type textarea "**********"
click at [512, 247] on button "ok" at bounding box center [505, 248] width 24 height 19
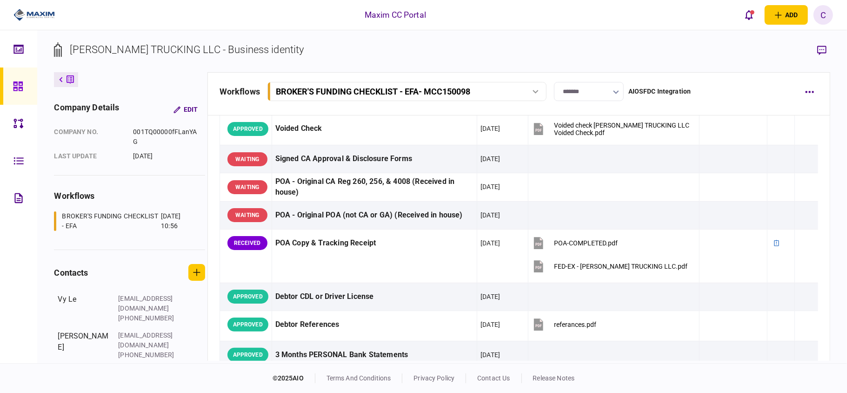
scroll to position [62, 0]
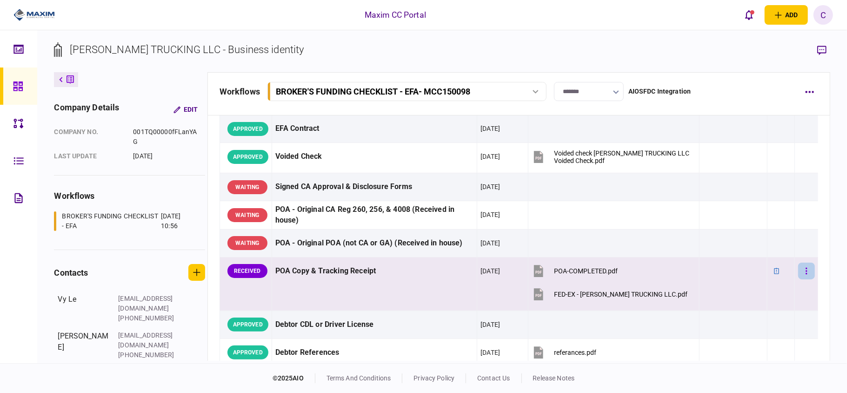
click at [798, 271] on button "button" at bounding box center [806, 270] width 17 height 17
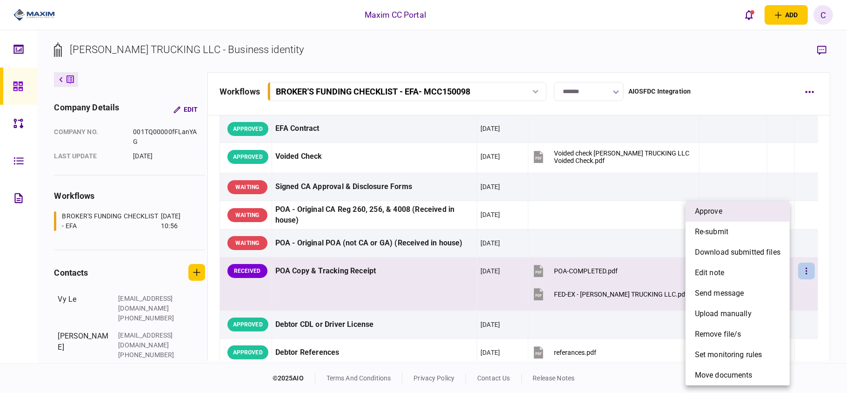
click at [717, 209] on span "approve" at bounding box center [708, 211] width 27 height 11
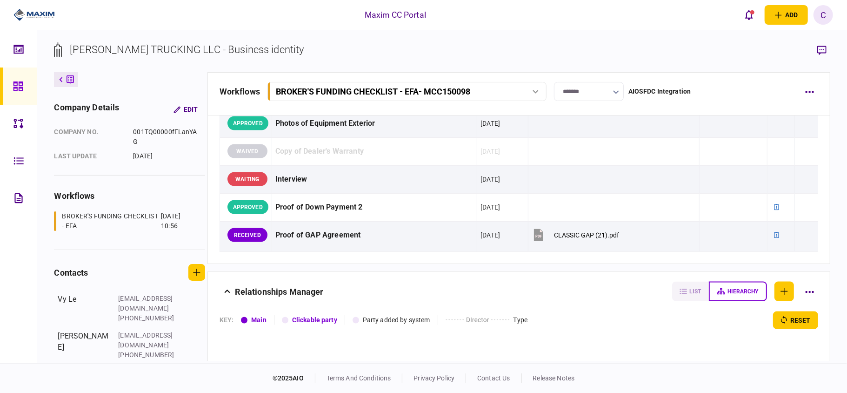
scroll to position [992, 0]
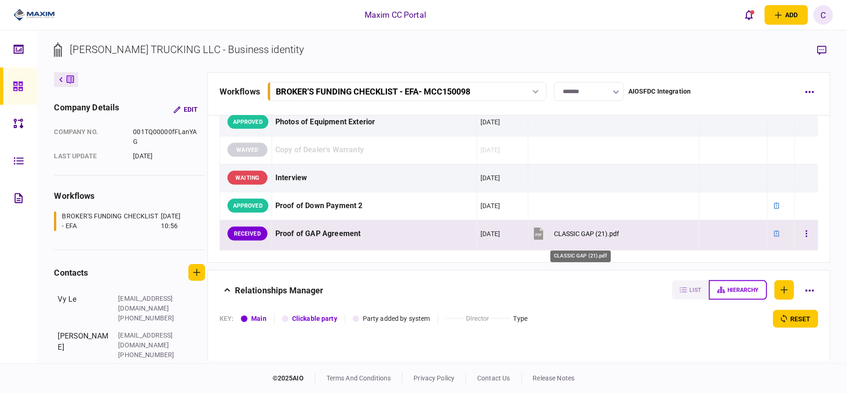
click at [559, 237] on div "CLASSIC GAP (21).pdf" at bounding box center [586, 233] width 65 height 7
click at [798, 241] on button "button" at bounding box center [806, 233] width 17 height 17
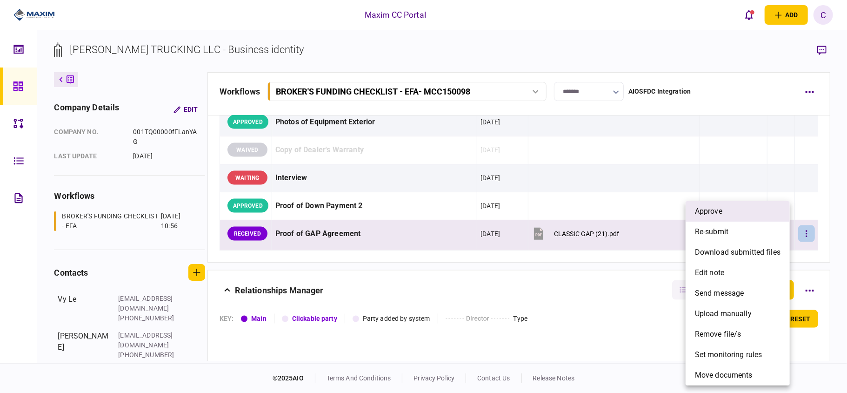
click at [707, 211] on span "approve" at bounding box center [708, 211] width 27 height 11
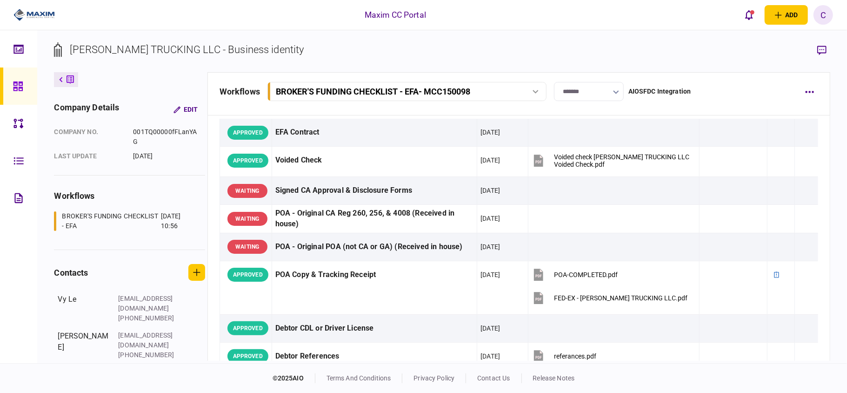
scroll to position [0, 0]
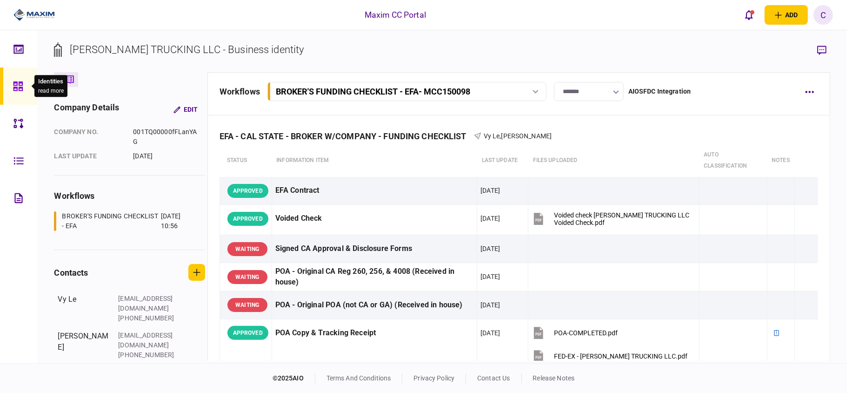
drag, startPoint x: 19, startPoint y: 84, endPoint x: 45, endPoint y: 2, distance: 86.1
click at [19, 84] on icon at bounding box center [17, 85] width 9 height 9
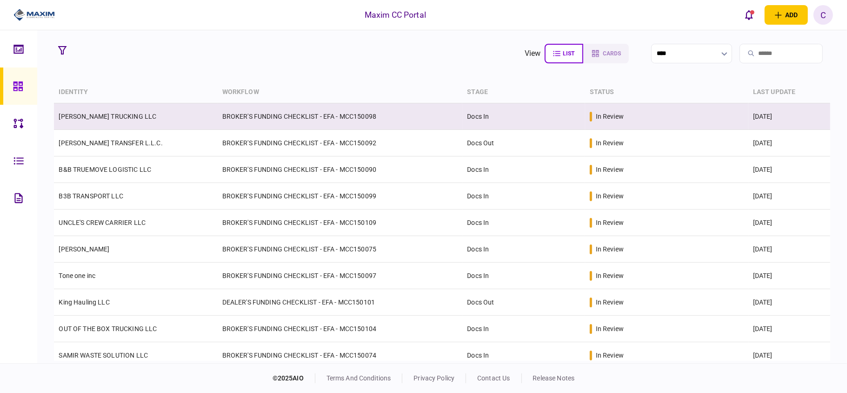
click at [263, 111] on td "BROKER'S FUNDING CHECKLIST - EFA - MCC150098" at bounding box center [340, 116] width 245 height 27
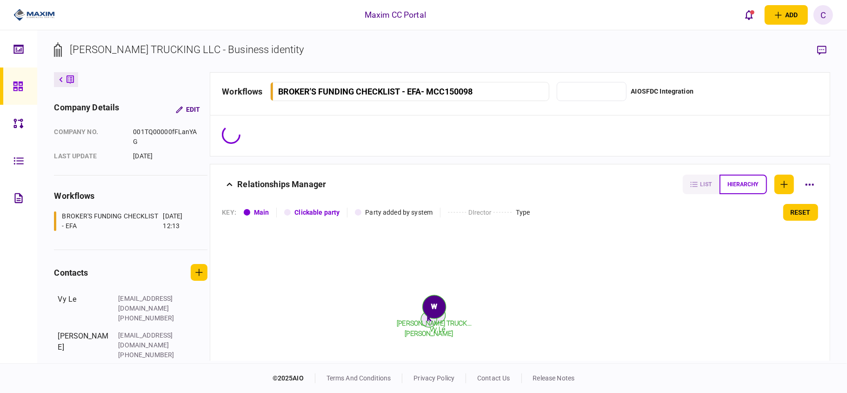
type input "*******"
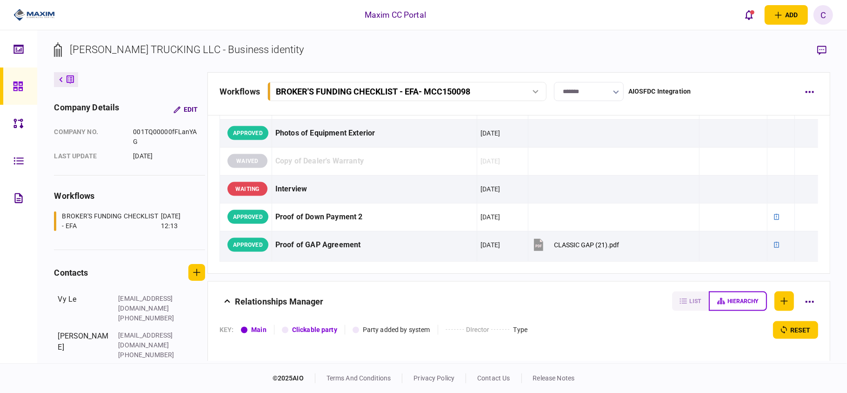
scroll to position [992, 0]
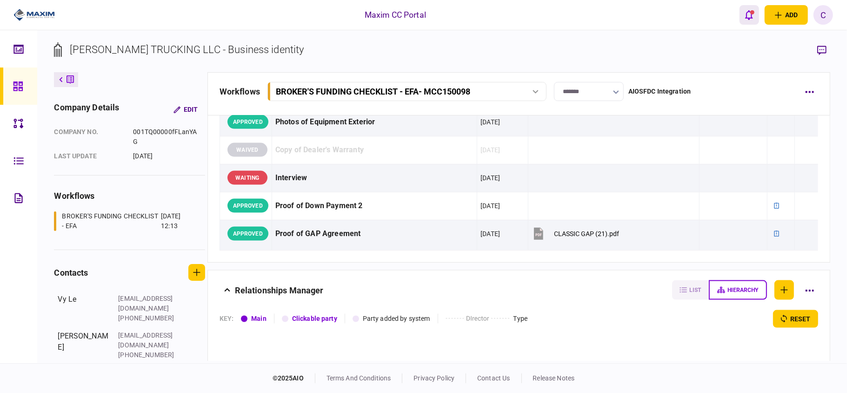
click at [750, 15] on icon "open notifications list" at bounding box center [749, 15] width 8 height 10
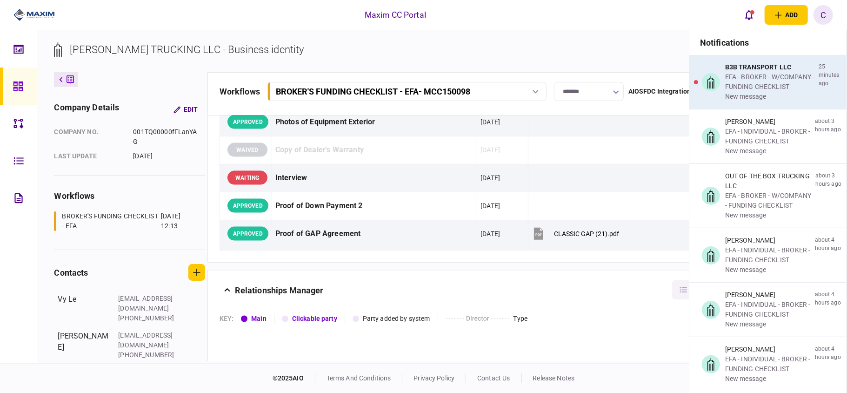
click at [747, 79] on div "EFA - BROKER - W/COMPANY - FUNDING CHECKLIST" at bounding box center [770, 82] width 90 height 20
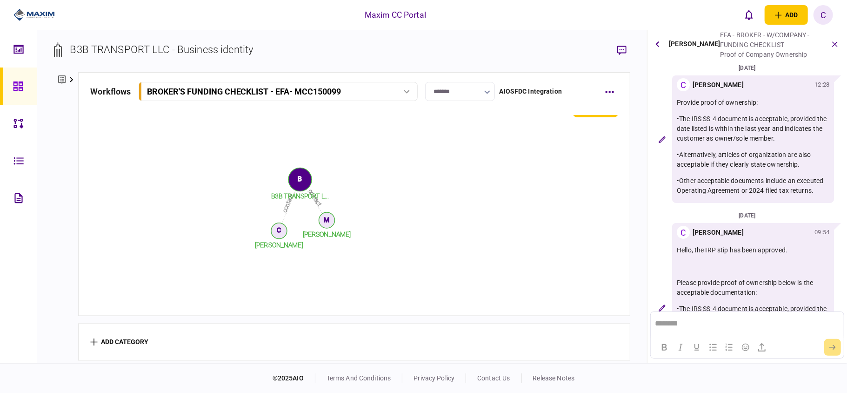
scroll to position [348, 0]
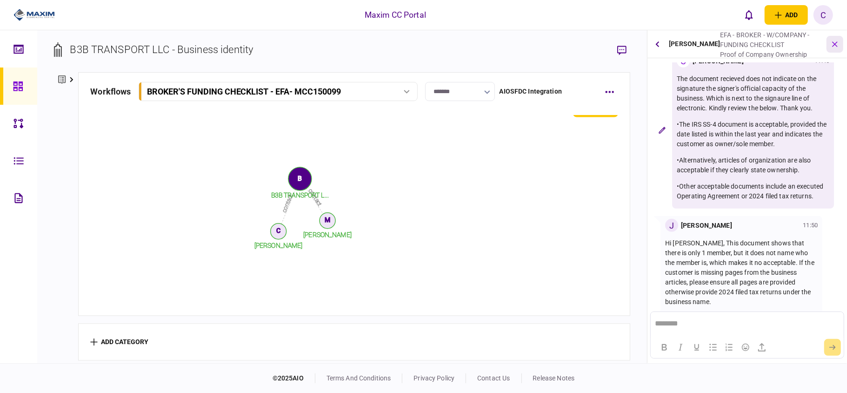
click at [834, 40] on icon "button" at bounding box center [835, 44] width 11 height 11
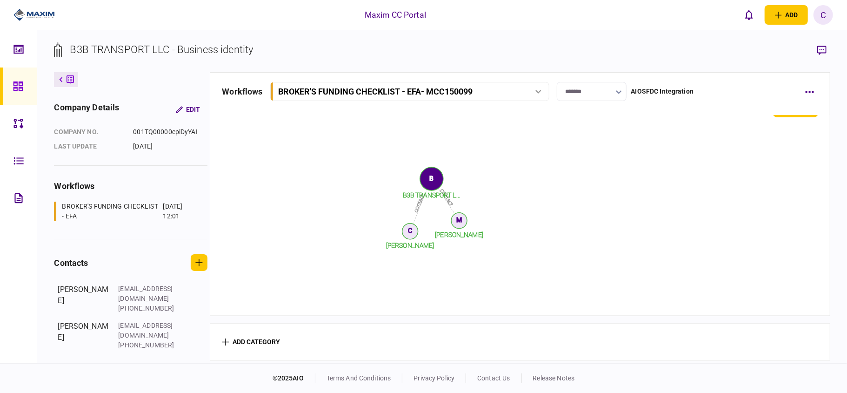
scroll to position [1309, 0]
click at [21, 84] on icon at bounding box center [18, 86] width 10 height 11
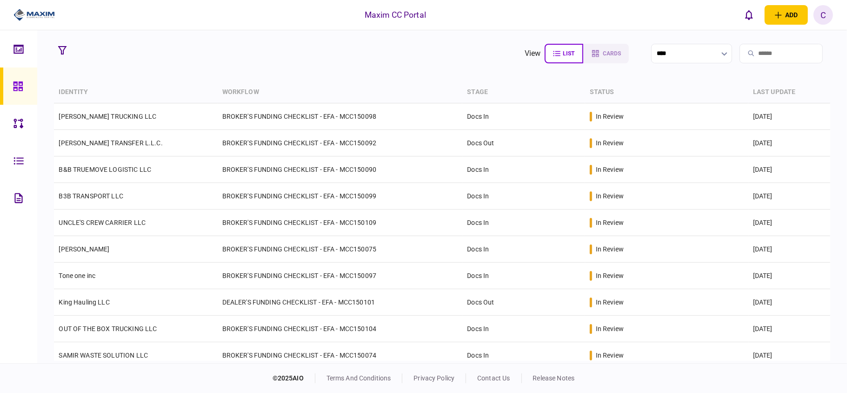
click at [382, 64] on section "view list cards ****" at bounding box center [442, 53] width 776 height 23
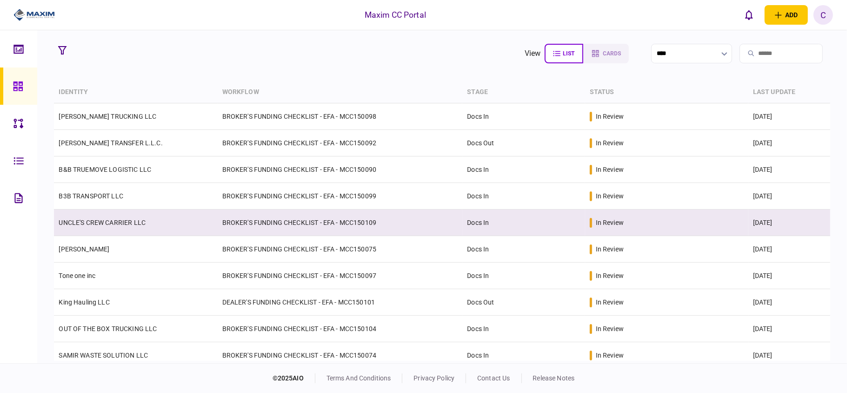
click at [291, 224] on td "BROKER'S FUNDING CHECKLIST - EFA - MCC150109" at bounding box center [340, 222] width 245 height 27
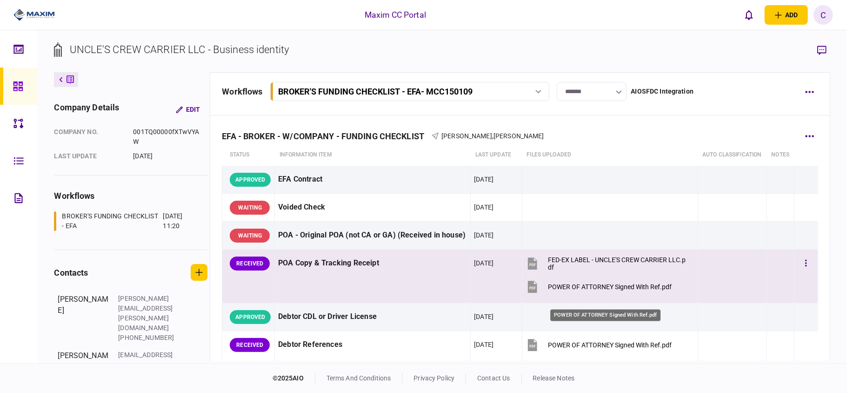
click at [568, 290] on div "POWER OF ATTORNEY Signed With Ref.pdf" at bounding box center [610, 286] width 124 height 7
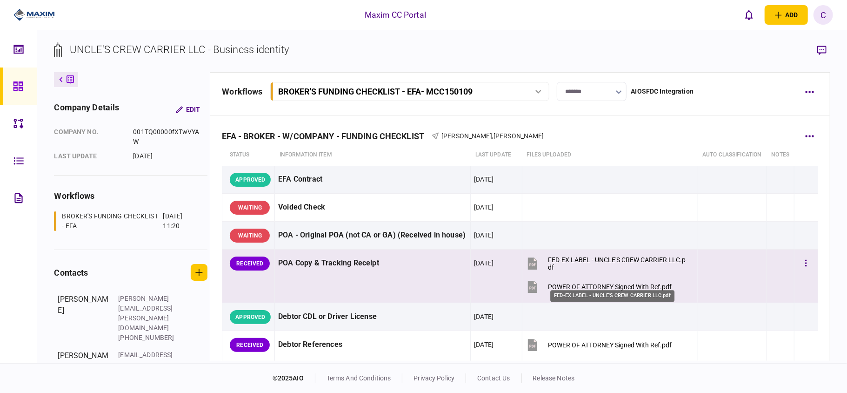
click at [554, 268] on div "FED-EX LABEL - UNCLE'S CREW CARRIER LLC.pdf" at bounding box center [618, 263] width 141 height 15
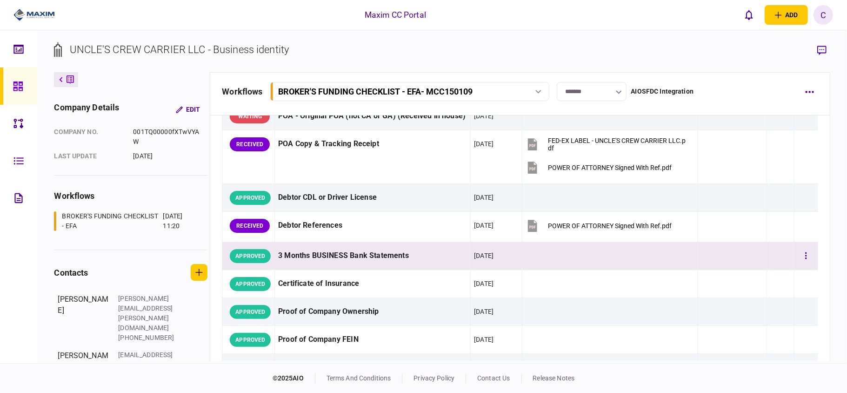
scroll to position [124, 0]
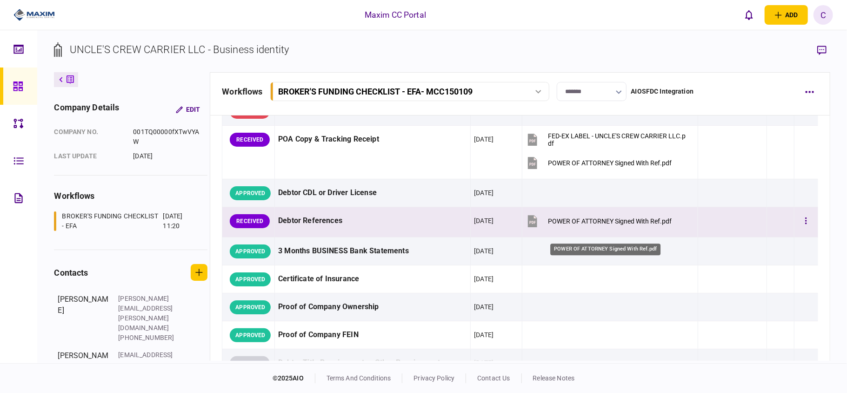
click at [614, 225] on div "POWER OF ATTORNEY Signed With Ref.pdf" at bounding box center [610, 220] width 124 height 7
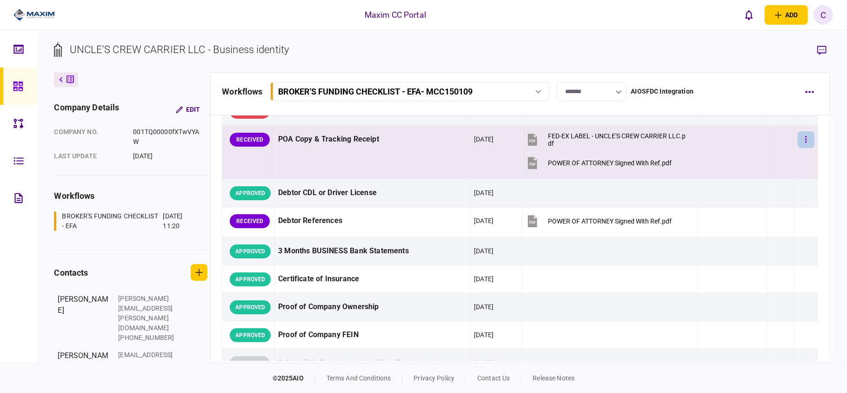
click at [798, 146] on button "button" at bounding box center [806, 139] width 17 height 17
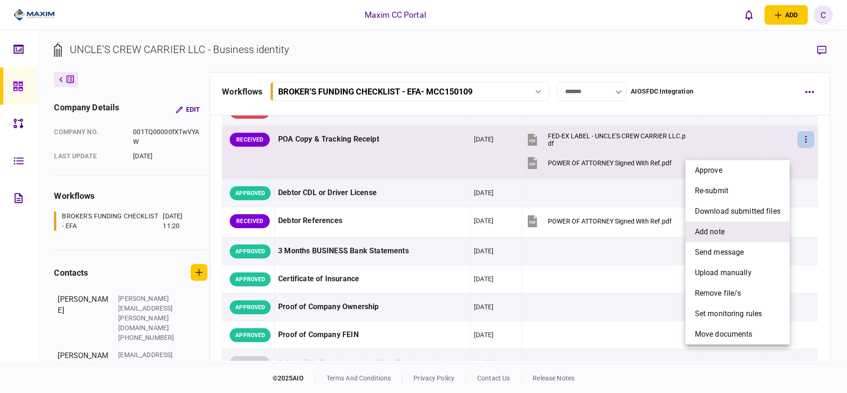
click at [708, 231] on span "add note" at bounding box center [710, 231] width 30 height 11
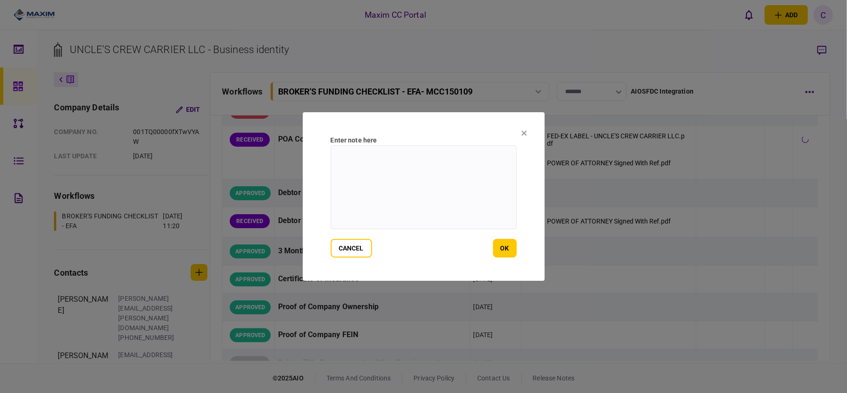
click at [388, 181] on textarea at bounding box center [424, 187] width 186 height 84
drag, startPoint x: 455, startPoint y: 160, endPoint x: 332, endPoint y: 148, distance: 123.0
click at [332, 148] on textarea "**********" at bounding box center [424, 187] width 186 height 84
type textarea "**********"
click at [505, 245] on button "ok" at bounding box center [505, 248] width 24 height 19
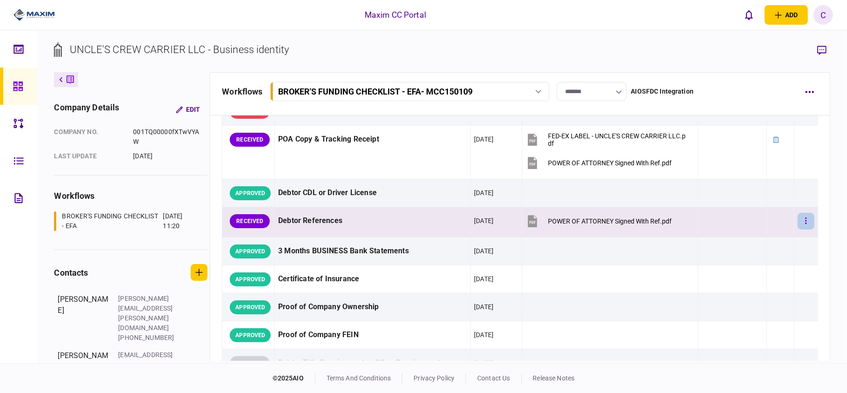
click at [806, 229] on button "button" at bounding box center [806, 221] width 17 height 17
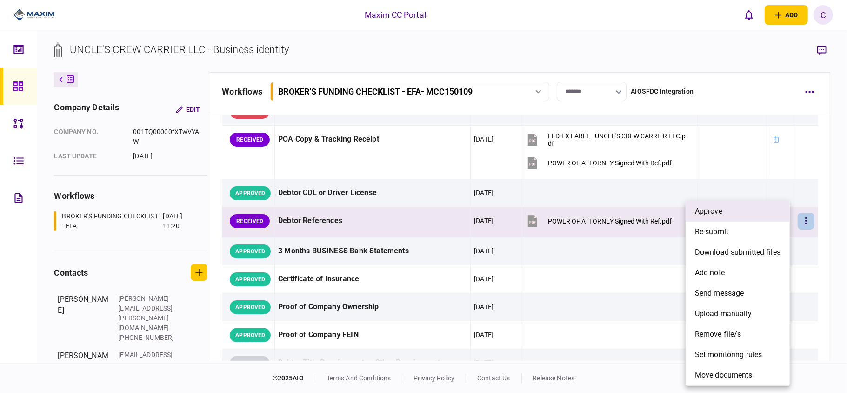
click at [728, 207] on li "approve" at bounding box center [738, 211] width 104 height 20
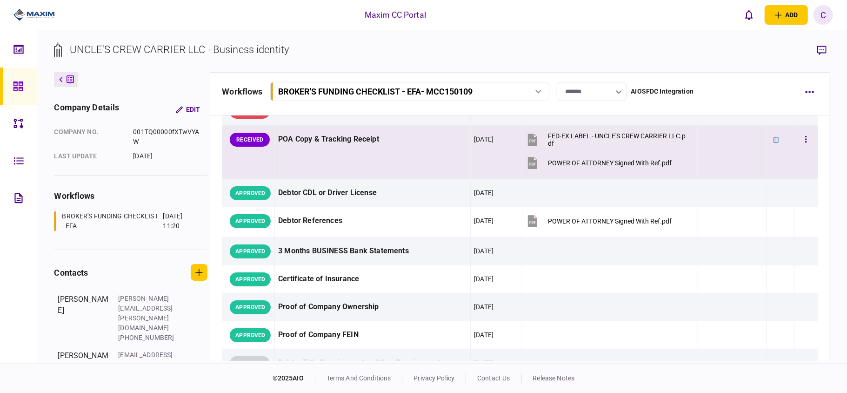
click at [595, 142] on button "FED-EX LABEL - UNCLE'S CREW CARRIER LLC.pdf" at bounding box center [607, 139] width 163 height 21
click at [806, 142] on icon "button" at bounding box center [806, 139] width 1 height 7
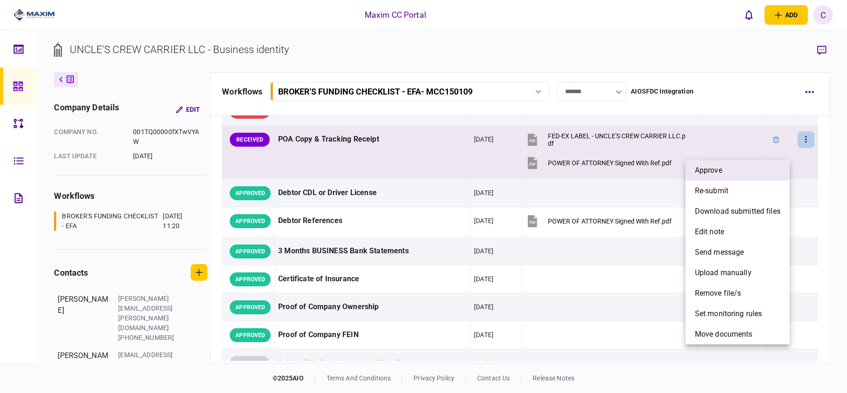
click at [734, 167] on li "approve" at bounding box center [738, 170] width 104 height 20
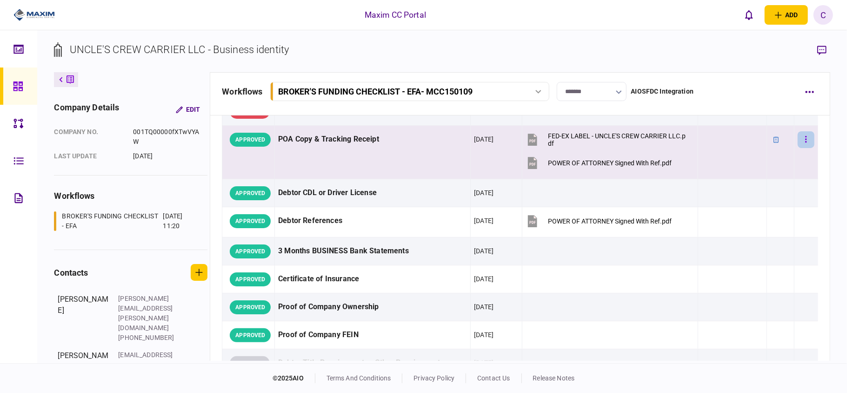
click at [805, 148] on button "button" at bounding box center [806, 139] width 17 height 17
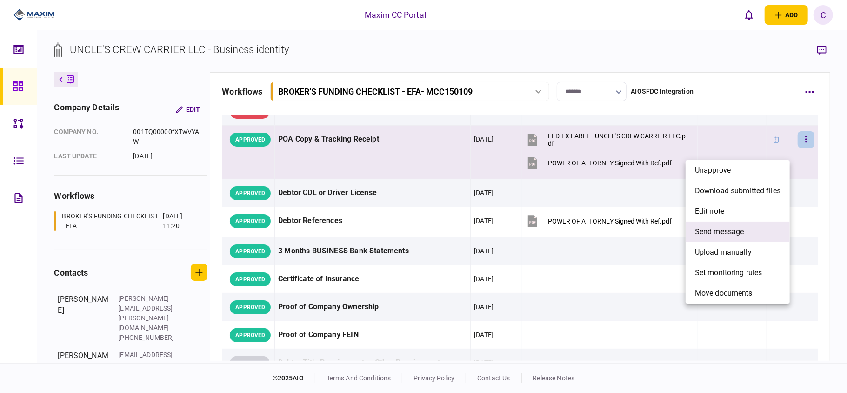
click at [721, 231] on span "send message" at bounding box center [719, 231] width 49 height 11
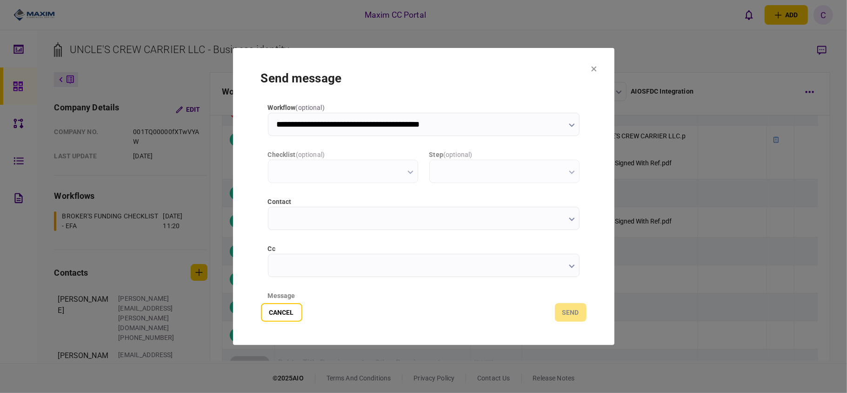
type input "**********"
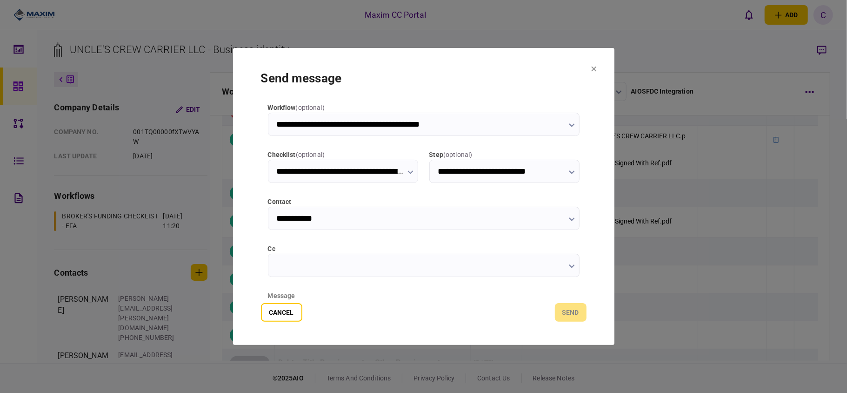
scroll to position [117, 0]
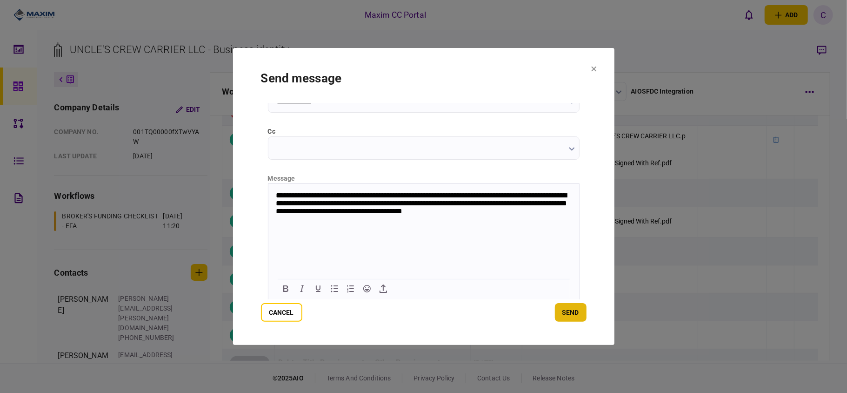
click at [564, 313] on button "send" at bounding box center [571, 312] width 32 height 19
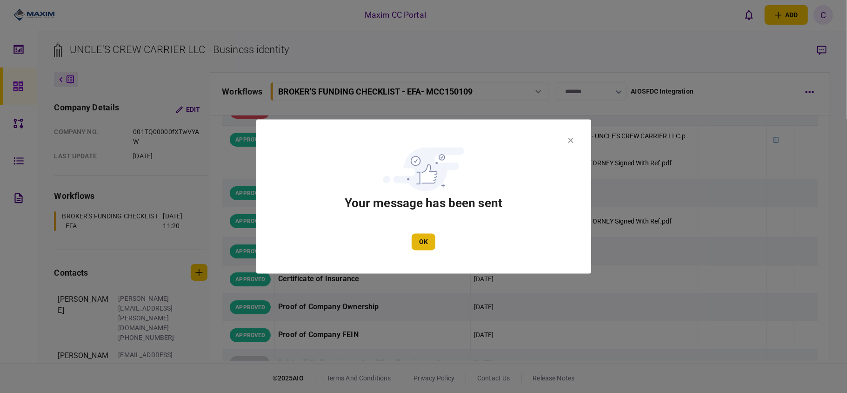
click at [430, 247] on button "OK" at bounding box center [424, 242] width 24 height 17
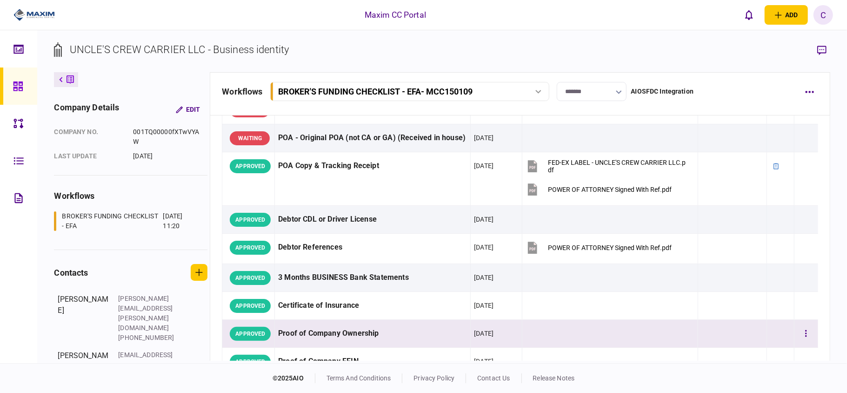
scroll to position [124, 0]
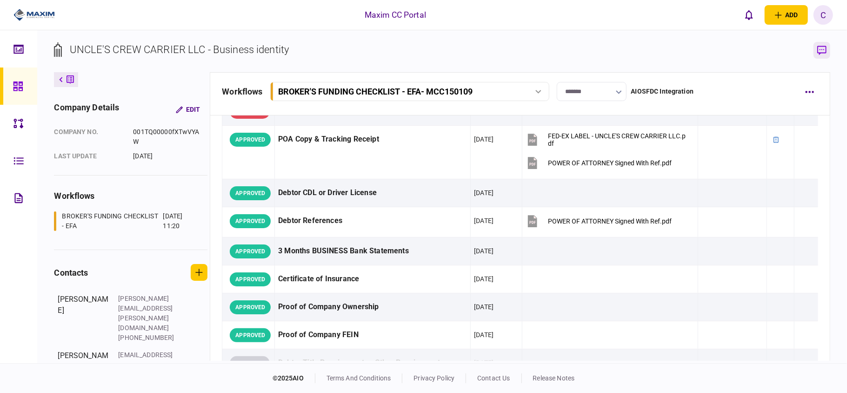
click at [821, 44] on button "button" at bounding box center [822, 50] width 17 height 17
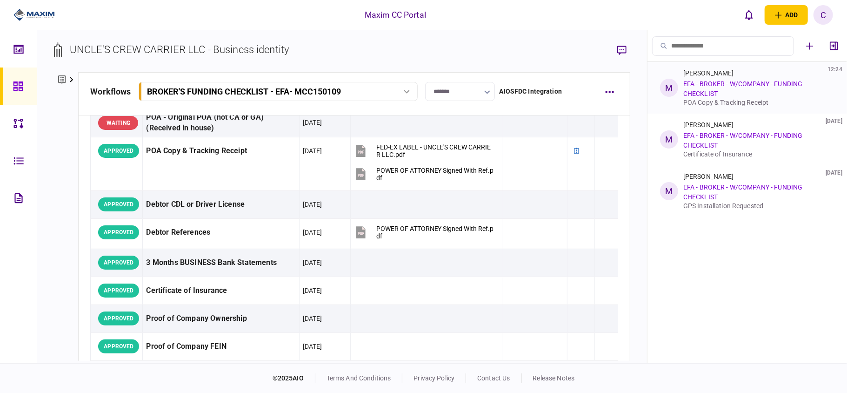
click at [729, 101] on div "POA Copy & Tracking Receipt" at bounding box center [756, 102] width 147 height 7
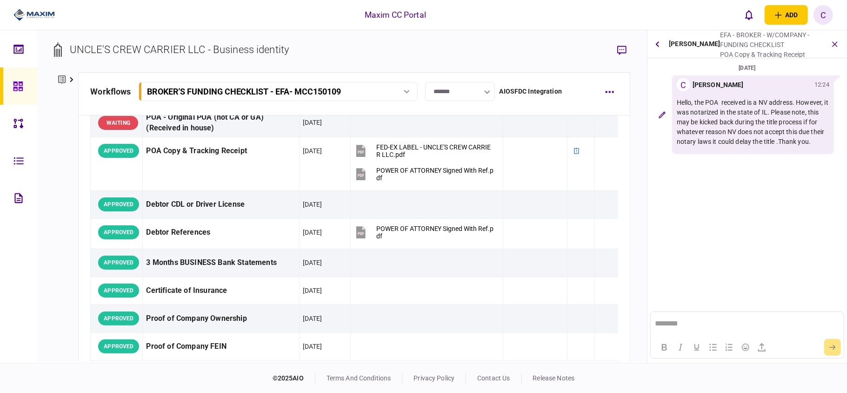
scroll to position [0, 0]
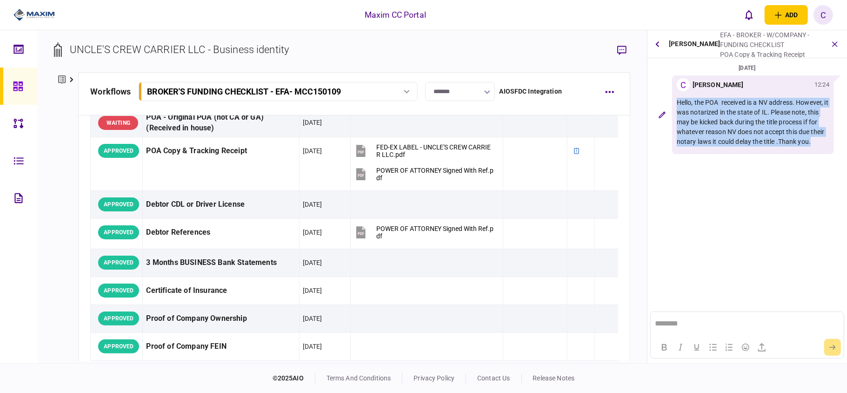
drag, startPoint x: 814, startPoint y: 144, endPoint x: 678, endPoint y: 99, distance: 143.0
click at [678, 99] on p "Hello, the POA received is a NV address. However, it was notarized in the state…" at bounding box center [753, 122] width 153 height 49
copy p "Hello, the POA received is a NV address. However, it was notarized in the state…"
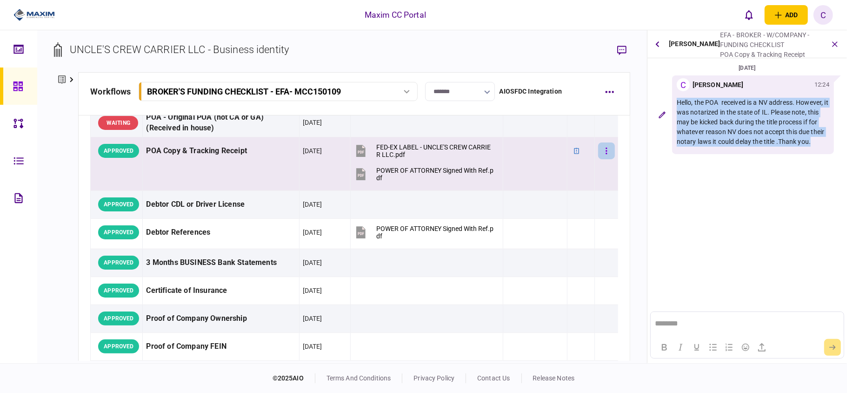
click at [601, 152] on button "button" at bounding box center [606, 150] width 17 height 17
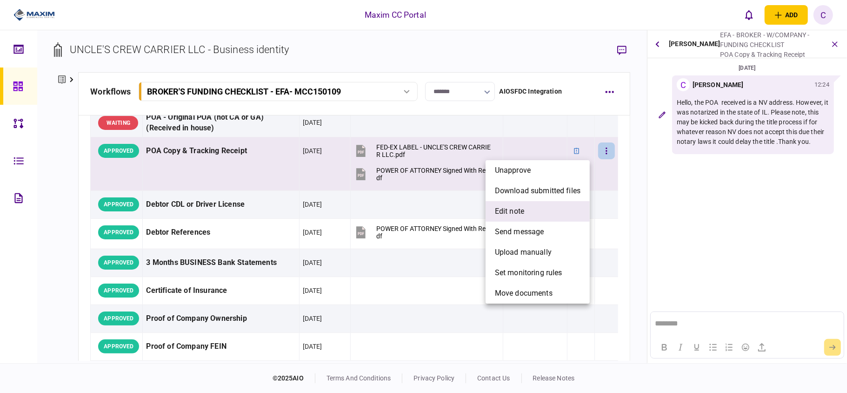
click at [499, 215] on span "edit note" at bounding box center [509, 211] width 29 height 11
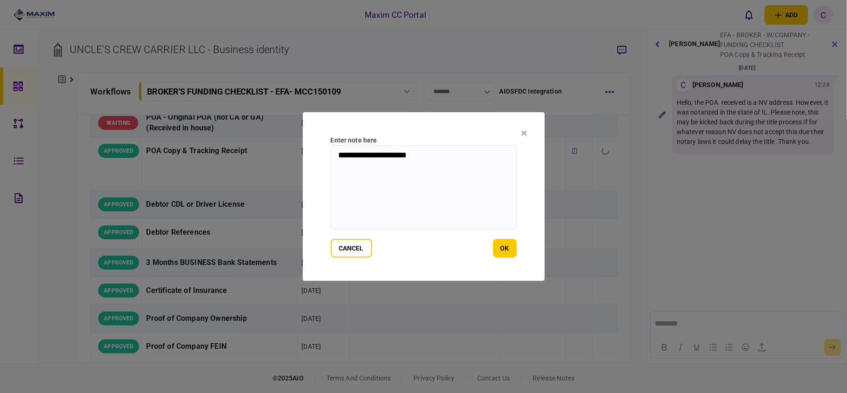
click at [461, 159] on textarea "**********" at bounding box center [424, 187] width 186 height 84
paste textarea "**********"
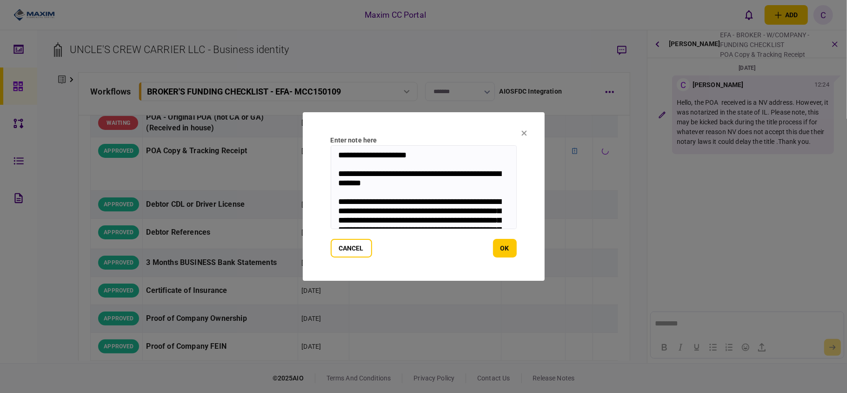
scroll to position [32, 0]
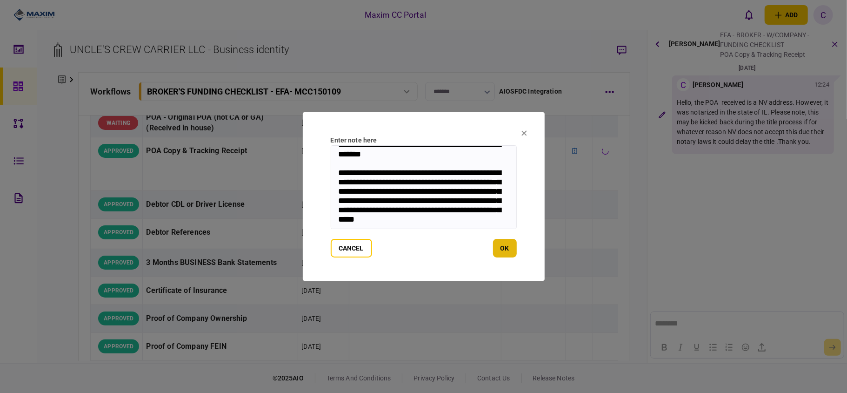
type textarea "**********"
click at [505, 246] on button "ok" at bounding box center [505, 248] width 24 height 19
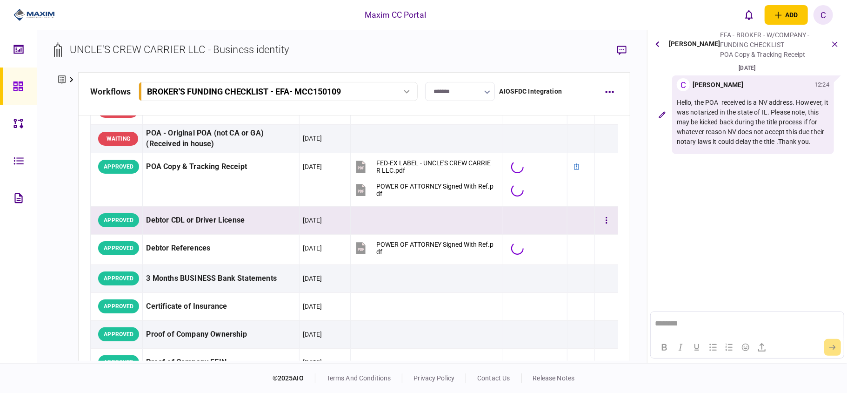
scroll to position [124, 0]
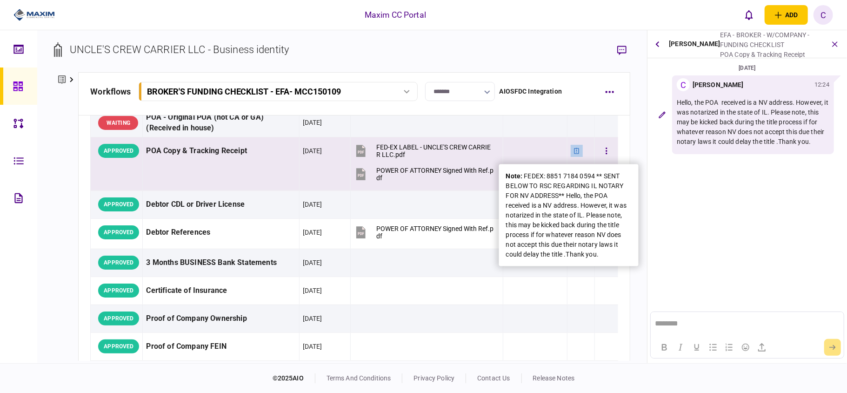
click at [571, 147] on div at bounding box center [577, 151] width 12 height 12
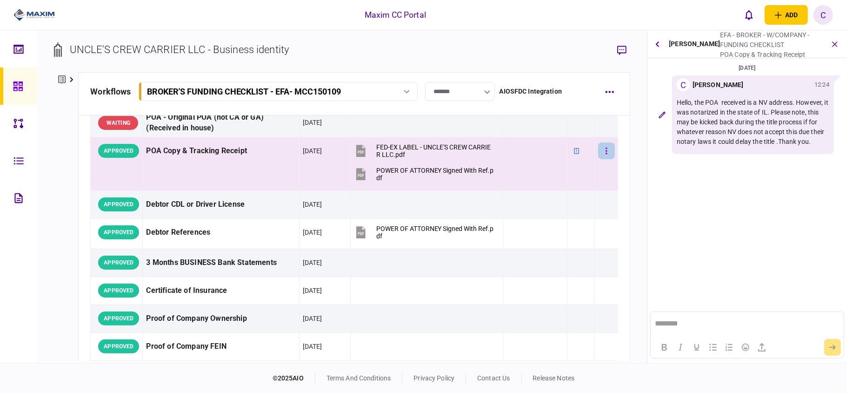
click at [598, 153] on button "button" at bounding box center [606, 150] width 17 height 17
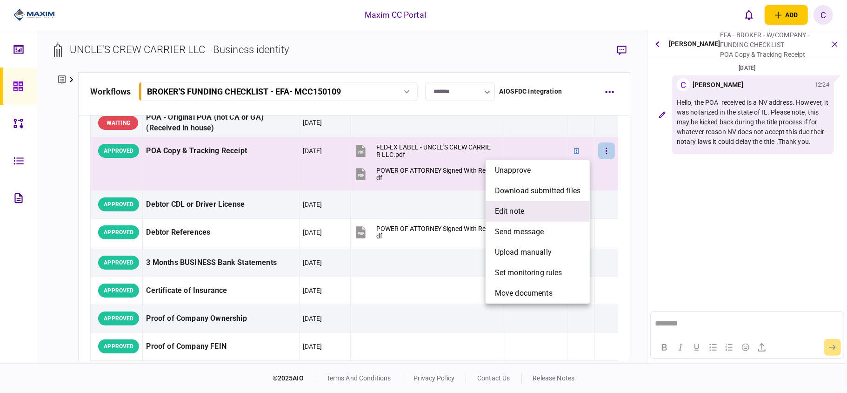
click at [518, 207] on span "edit note" at bounding box center [509, 211] width 29 height 11
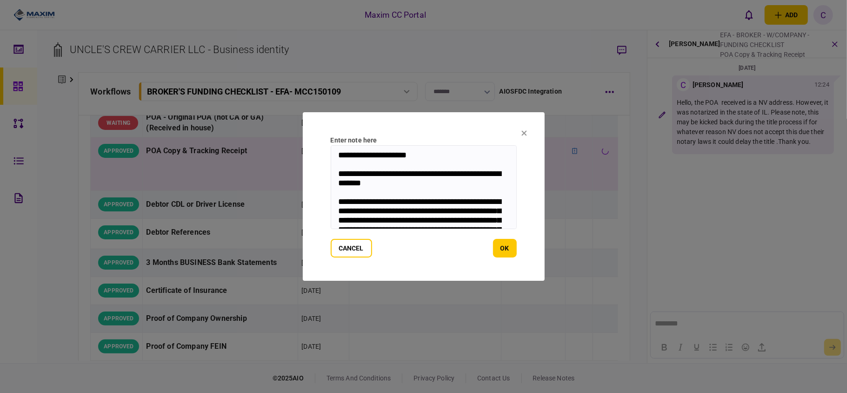
click at [440, 187] on textarea "**********" at bounding box center [424, 187] width 186 height 84
type textarea "**********"
click at [512, 250] on button "ok" at bounding box center [505, 248] width 24 height 19
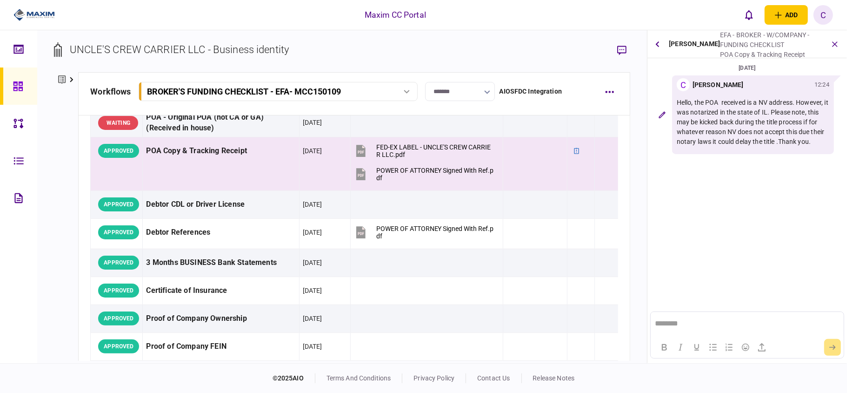
click at [16, 90] on icon at bounding box center [17, 85] width 9 height 9
